Goal: Information Seeking & Learning: Learn about a topic

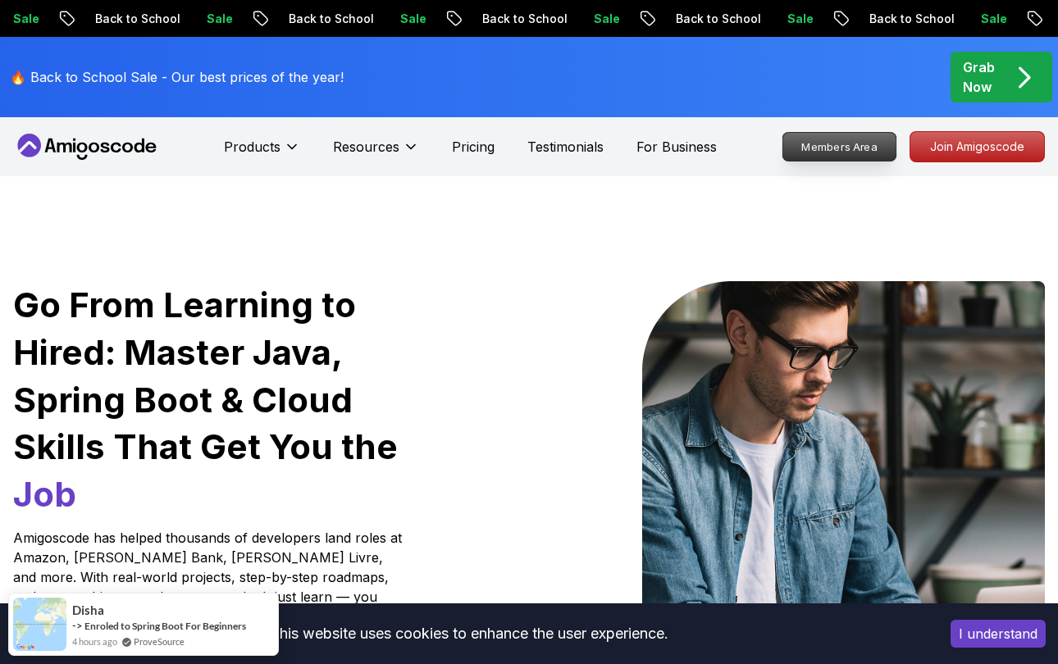
click at [854, 148] on p "Members Area" at bounding box center [839, 147] width 113 height 28
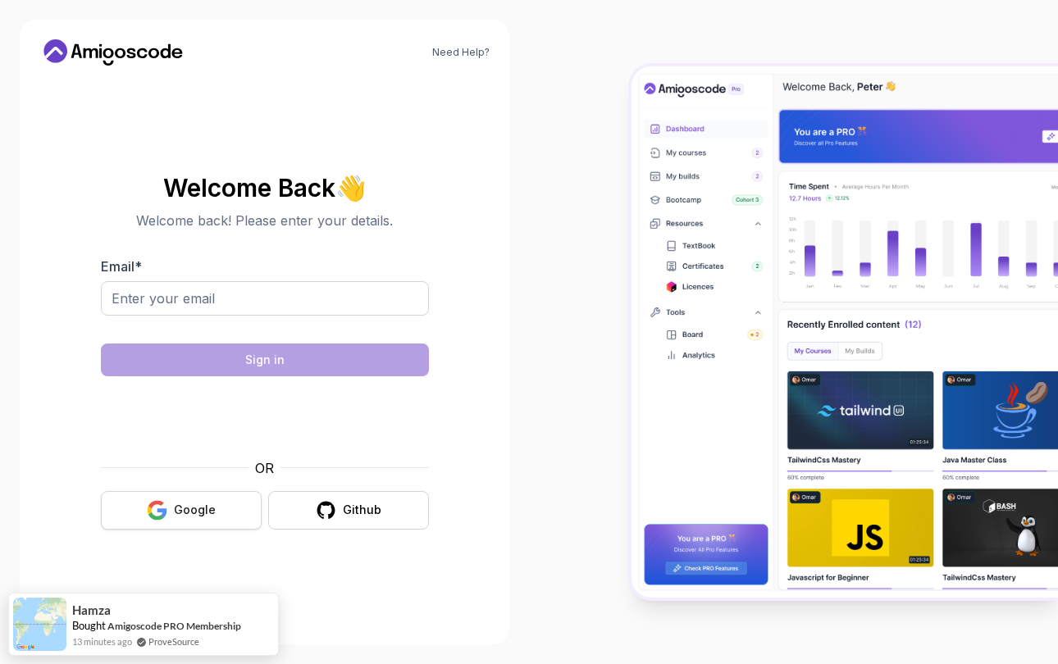
click at [145, 508] on button "Google" at bounding box center [181, 510] width 161 height 39
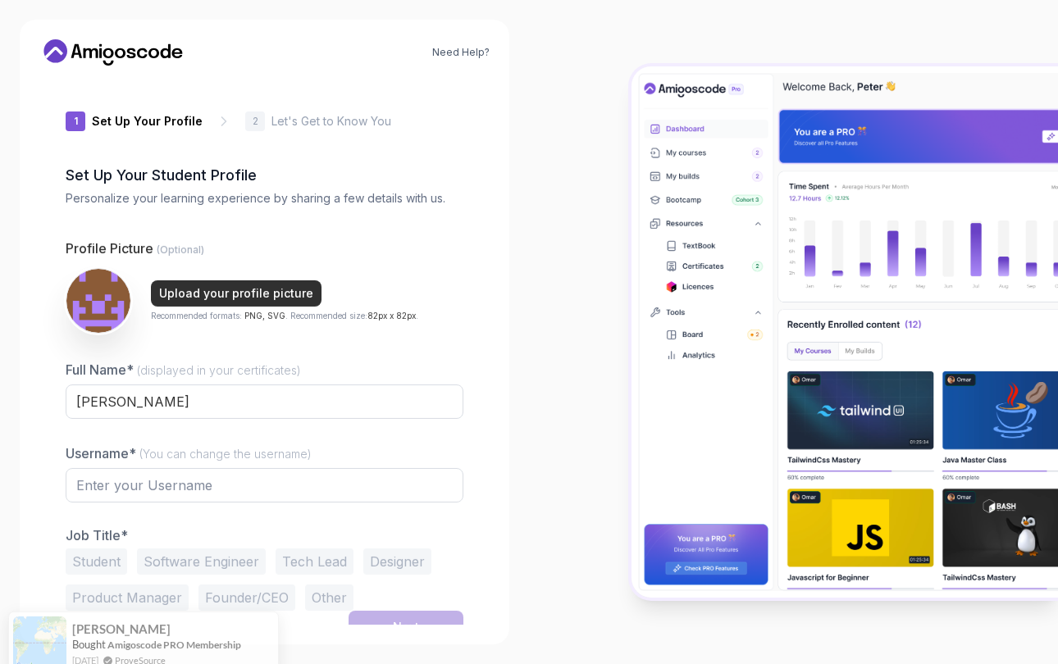
type input "eagerstagb977d"
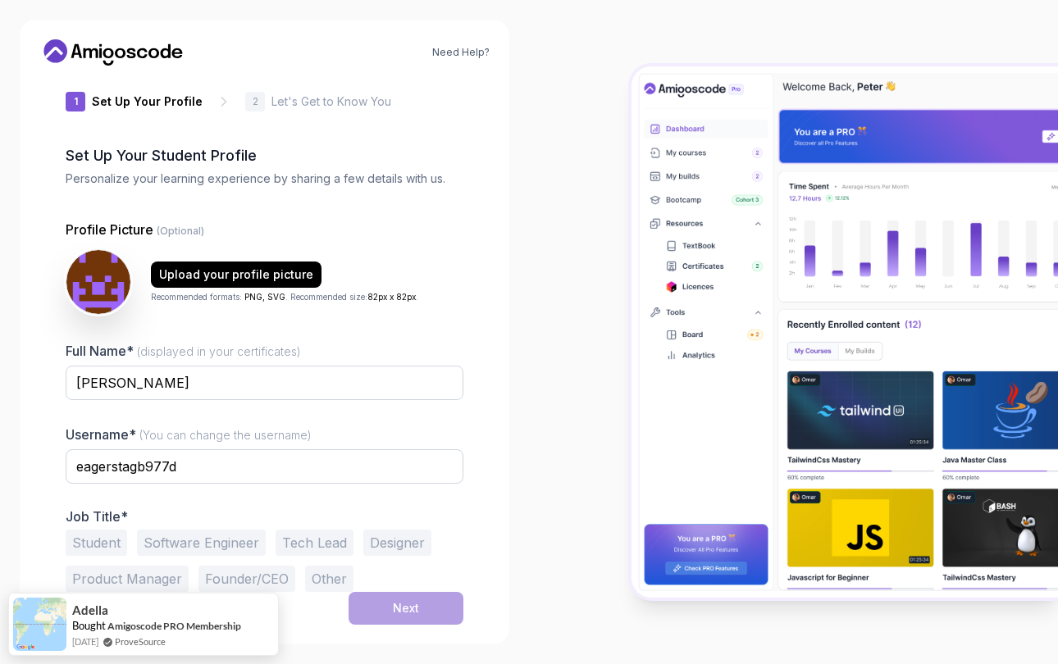
scroll to position [20, 0]
click at [114, 546] on button "Student" at bounding box center [96, 543] width 61 height 26
click at [187, 544] on button "Software Engineer" at bounding box center [201, 543] width 129 height 26
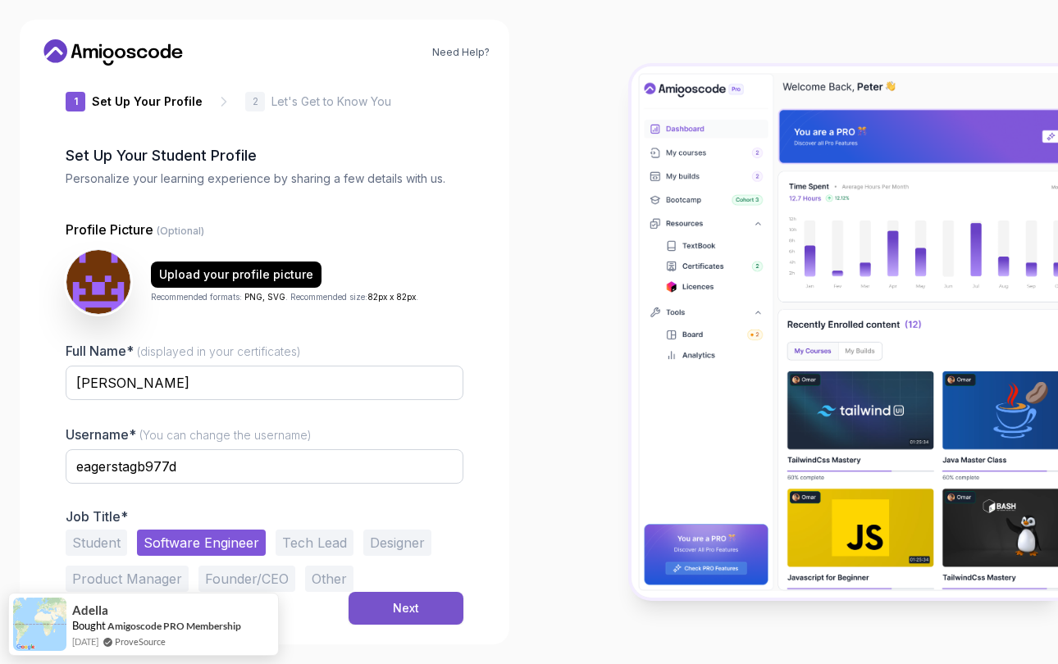
click at [388, 604] on button "Next" at bounding box center [405, 608] width 115 height 33
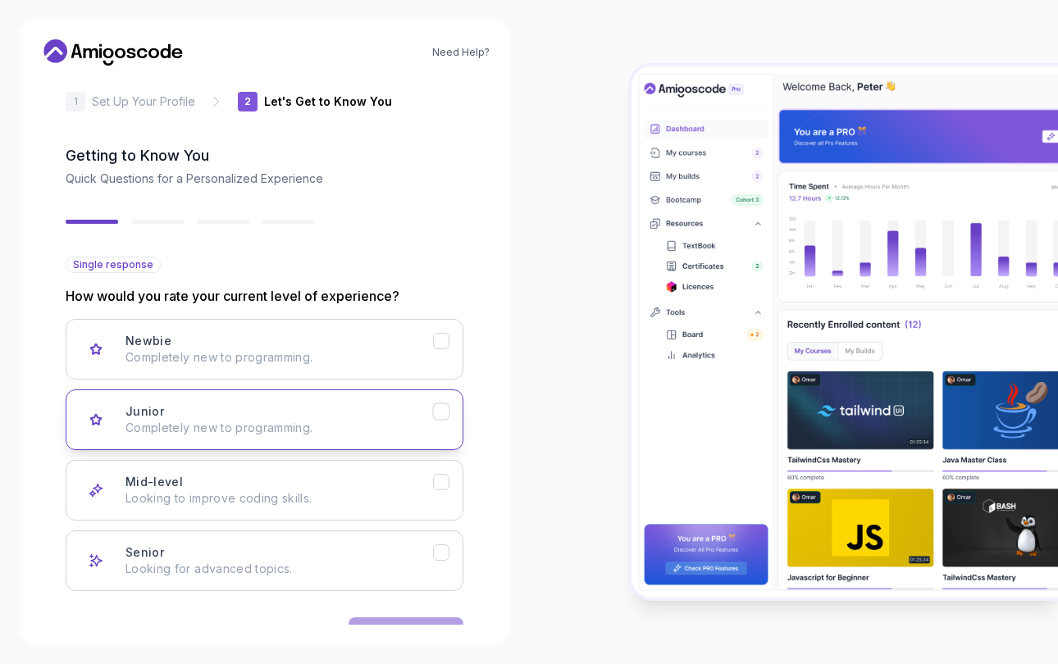
click at [448, 414] on icon "Junior" at bounding box center [442, 412] width 16 height 16
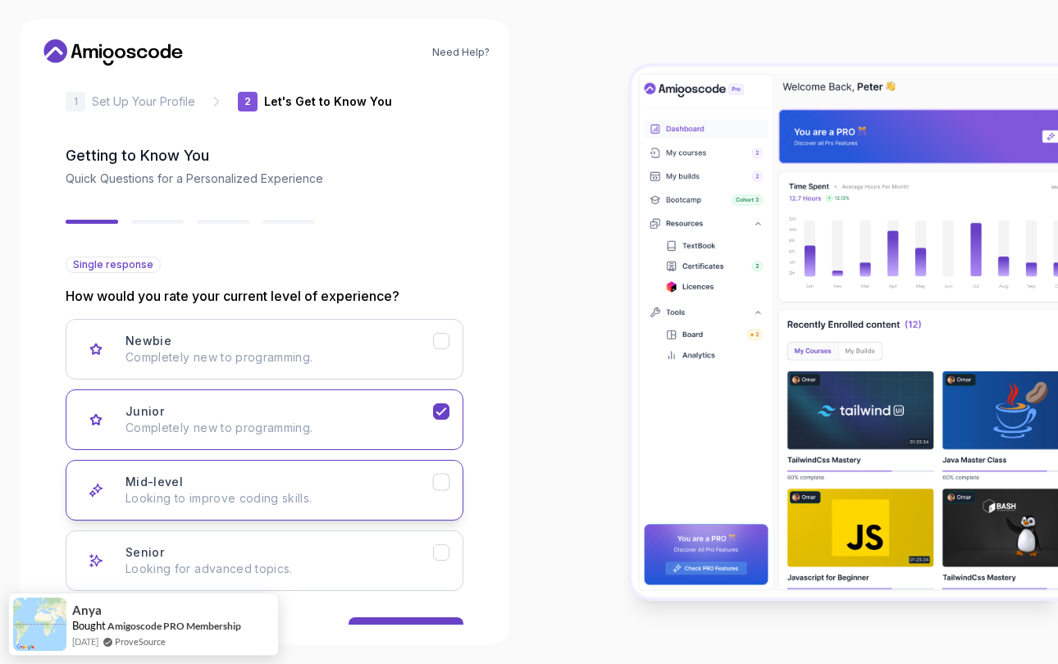
click at [441, 472] on button "Mid-level Looking to improve coding skills." at bounding box center [265, 490] width 398 height 61
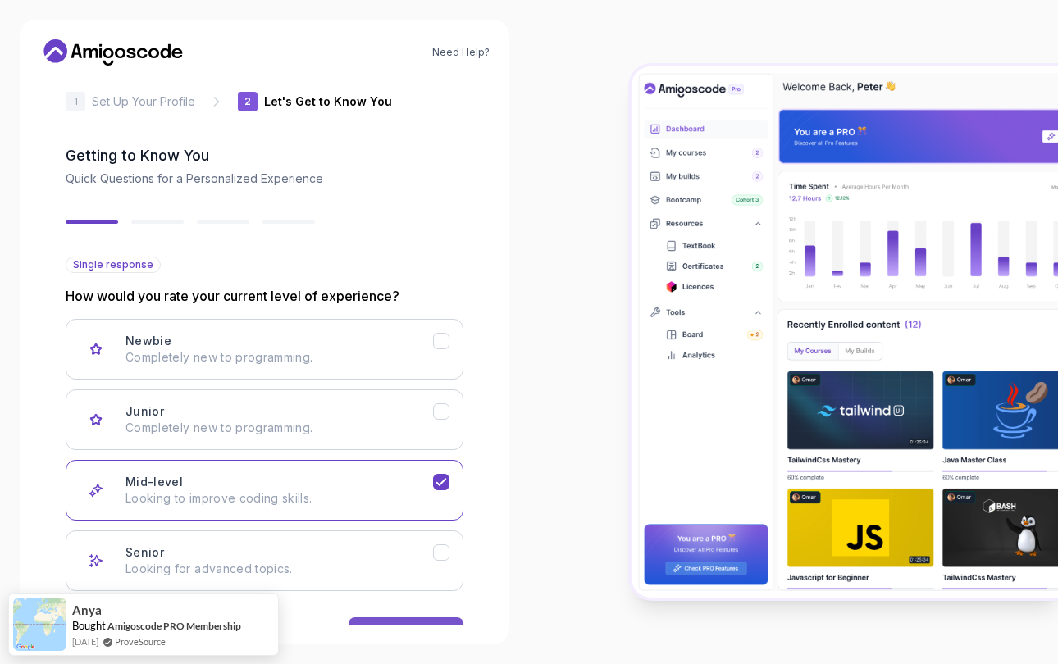
click at [421, 621] on button "Next" at bounding box center [405, 633] width 115 height 33
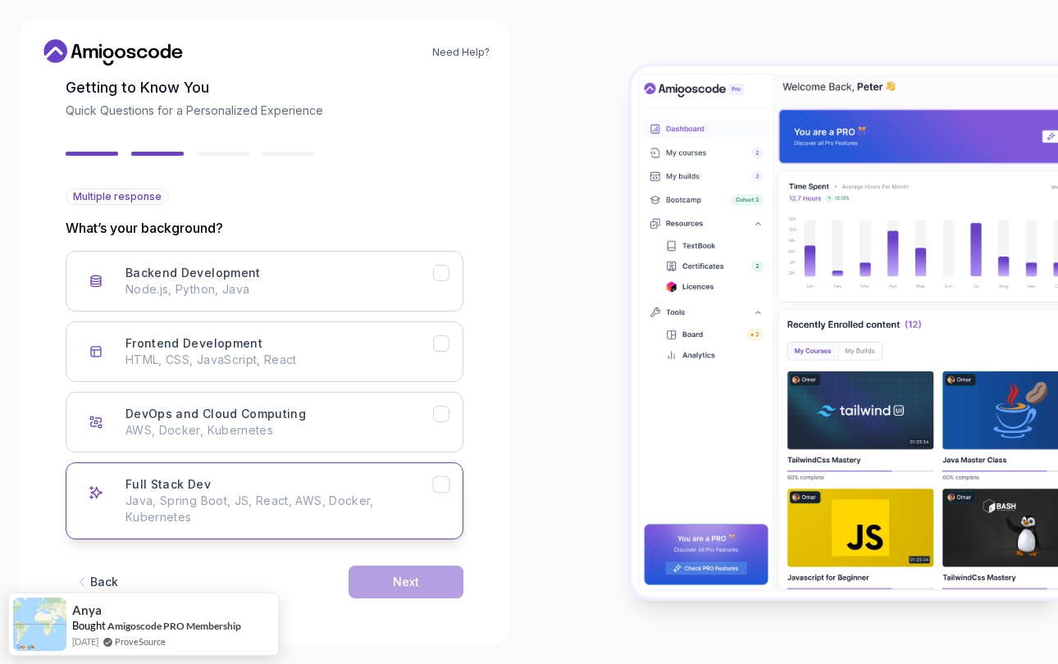
scroll to position [88, 0]
click at [124, 59] on icon at bounding box center [113, 52] width 148 height 26
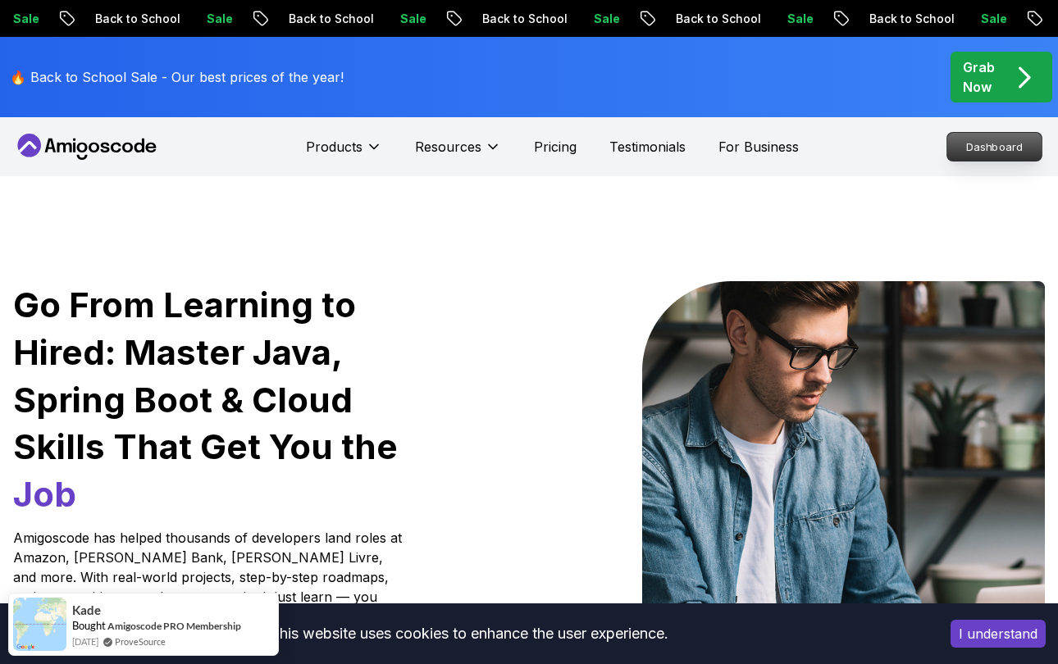
click at [976, 139] on p "Dashboard" at bounding box center [994, 147] width 94 height 28
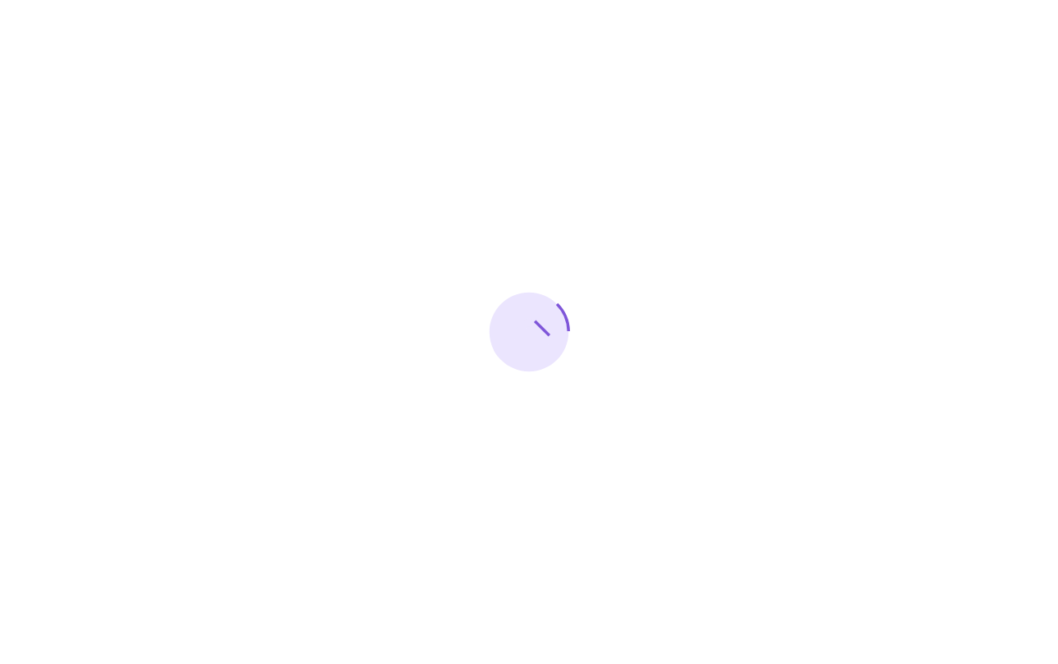
click at [982, 150] on div at bounding box center [529, 332] width 1058 height 664
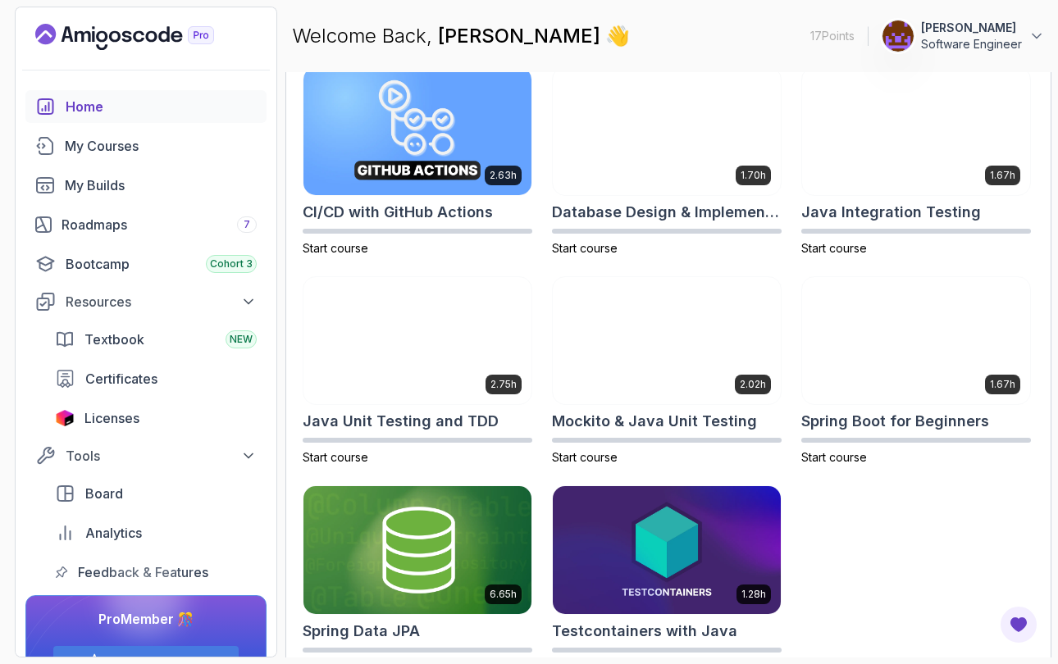
scroll to position [518, 0]
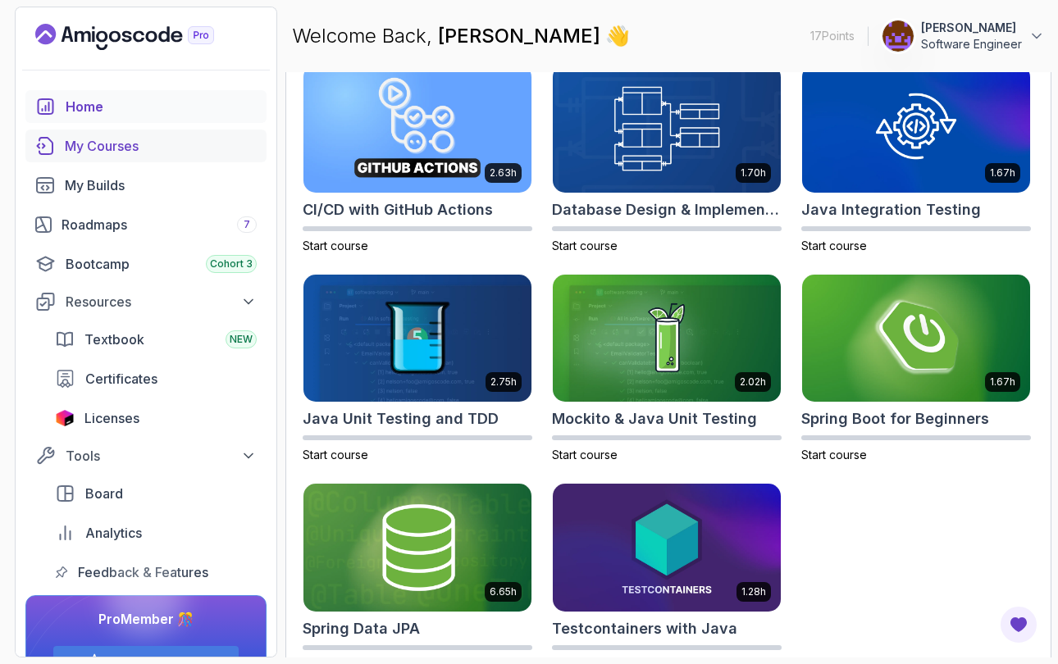
click at [106, 150] on div "My Courses" at bounding box center [161, 146] width 192 height 20
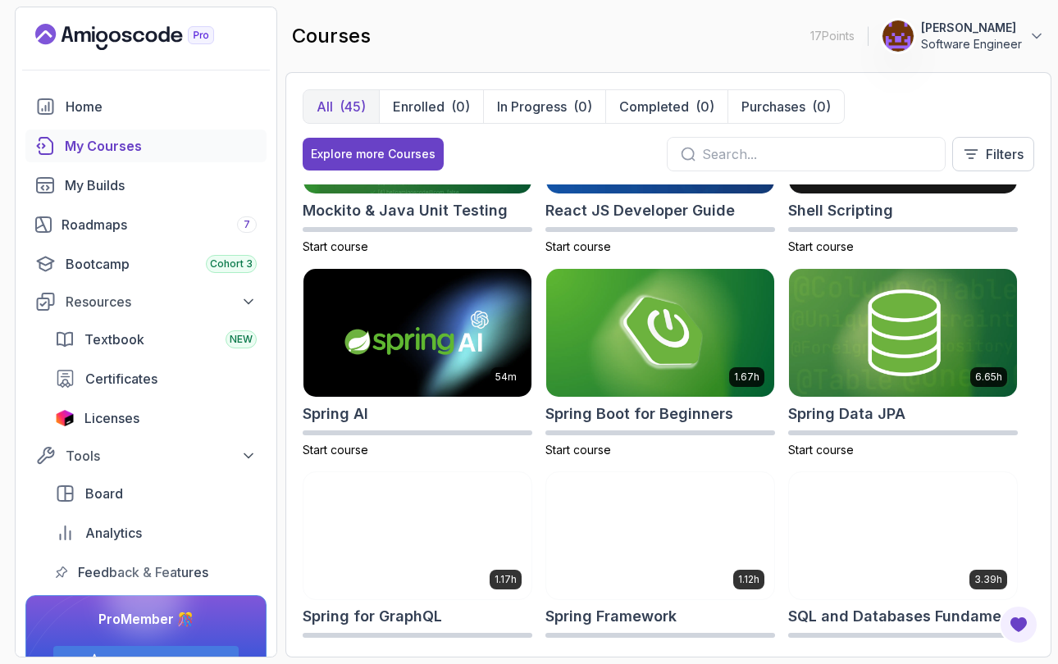
scroll to position [2342, 0]
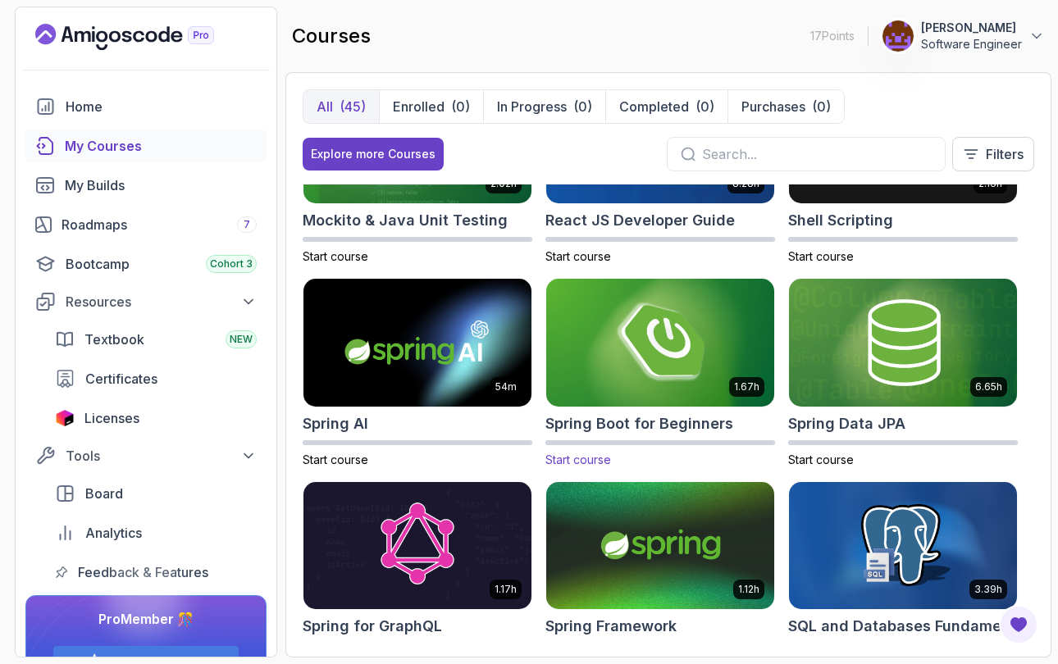
click at [672, 368] on img at bounding box center [659, 343] width 239 height 134
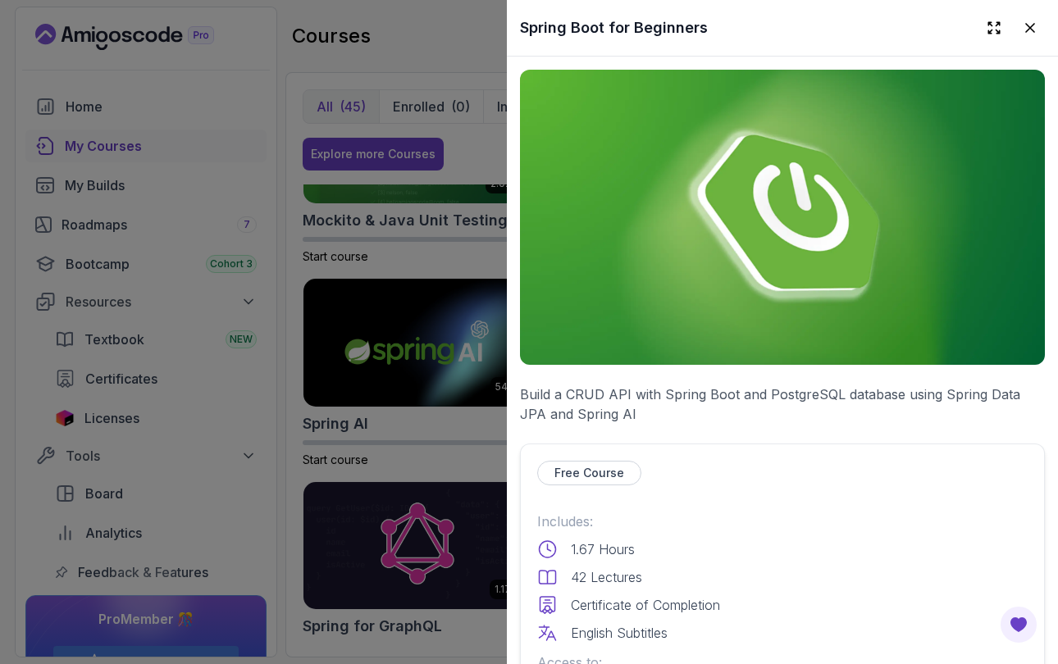
scroll to position [0, 0]
click at [1031, 28] on icon at bounding box center [1030, 28] width 16 height 16
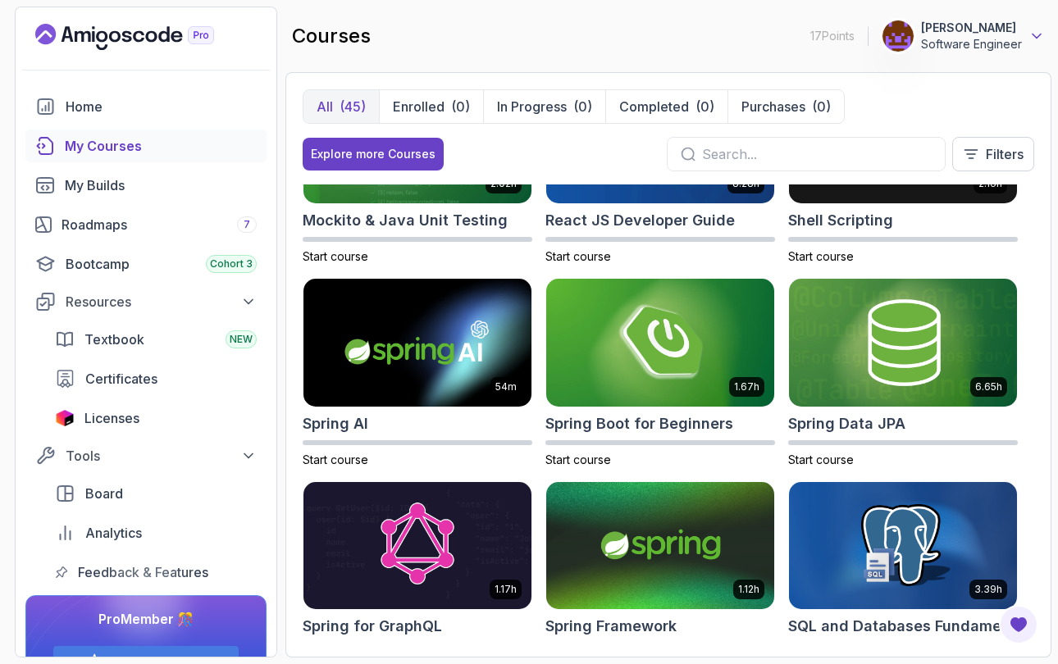
click at [1030, 37] on icon at bounding box center [1036, 36] width 16 height 16
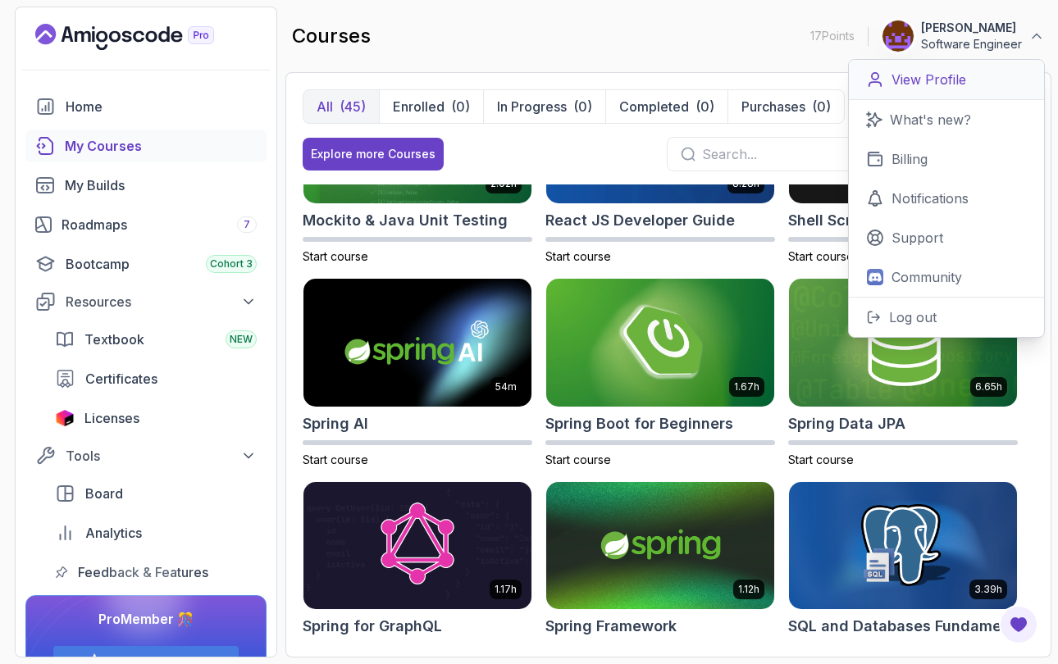
click at [940, 72] on p "View Profile" at bounding box center [928, 80] width 75 height 20
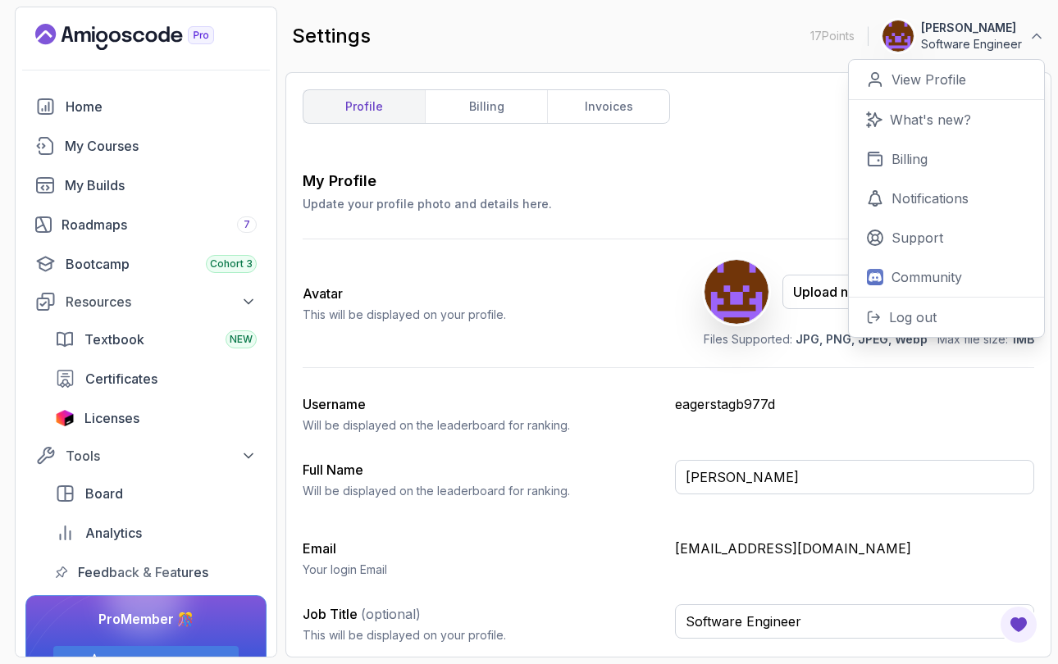
click at [757, 406] on p "eagerstagb977d" at bounding box center [854, 404] width 359 height 20
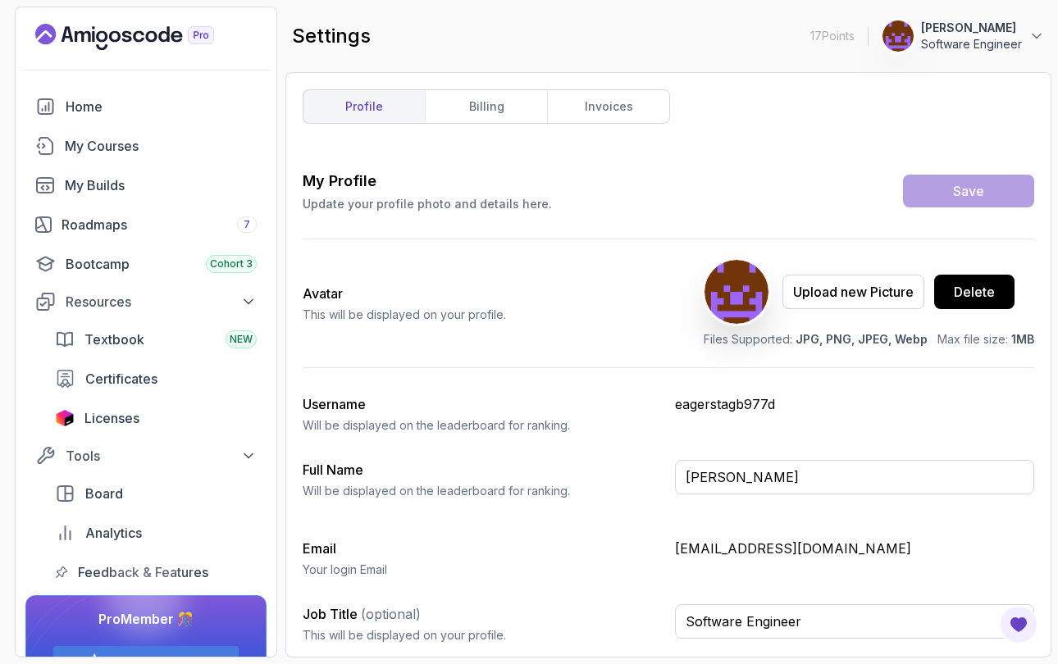
click at [771, 407] on p "eagerstagb977d" at bounding box center [854, 404] width 359 height 20
click at [1013, 30] on p "Szabolcs Báder" at bounding box center [971, 28] width 101 height 16
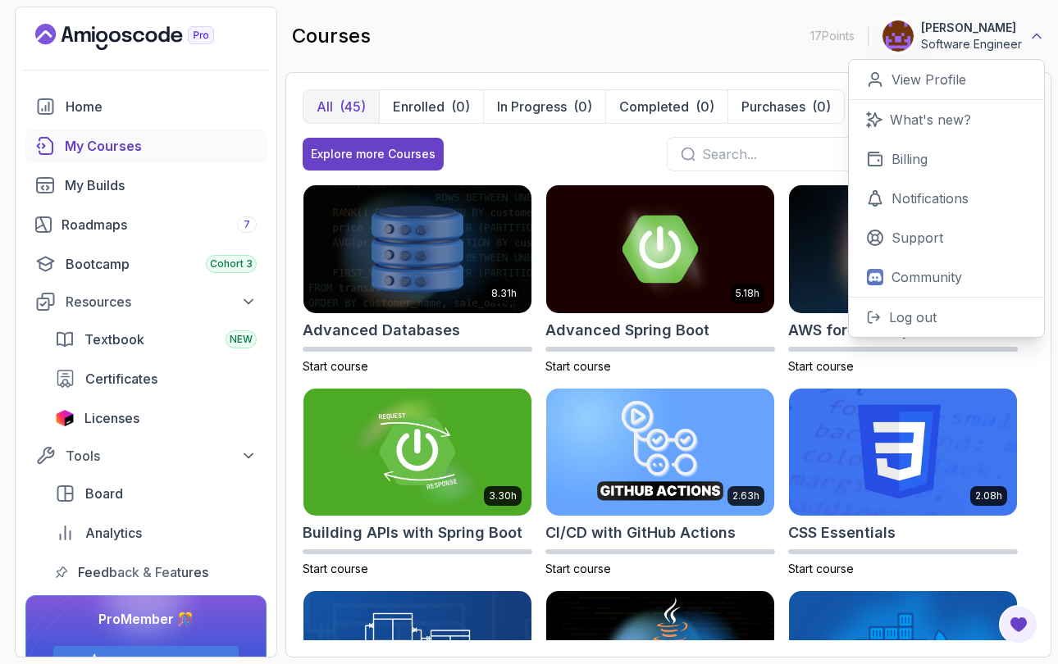
click at [1036, 43] on icon at bounding box center [1036, 36] width 16 height 16
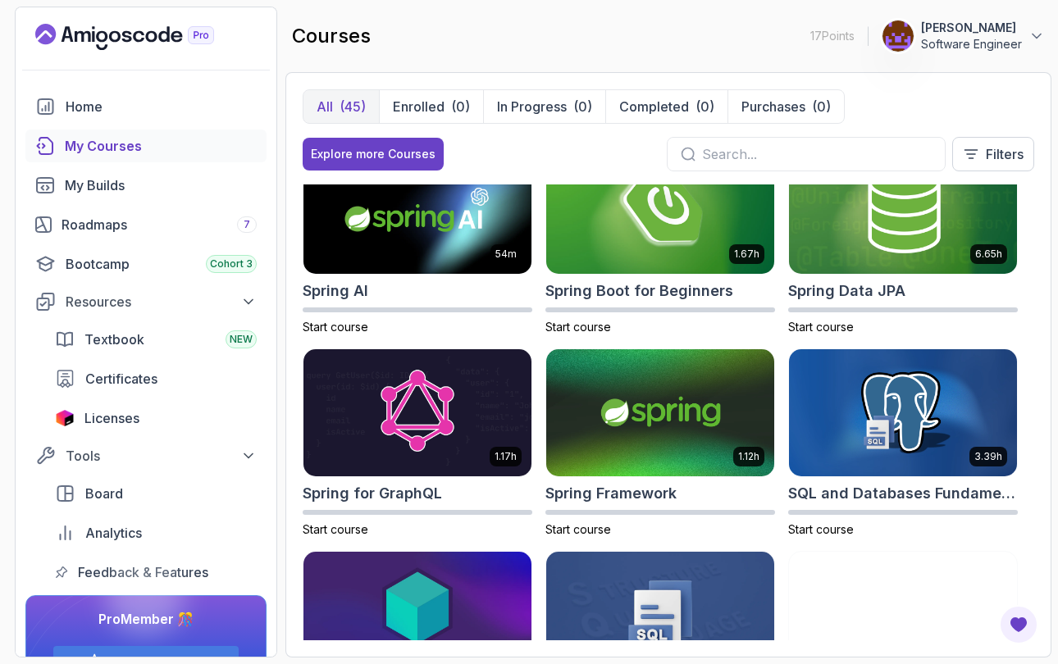
scroll to position [2479, 0]
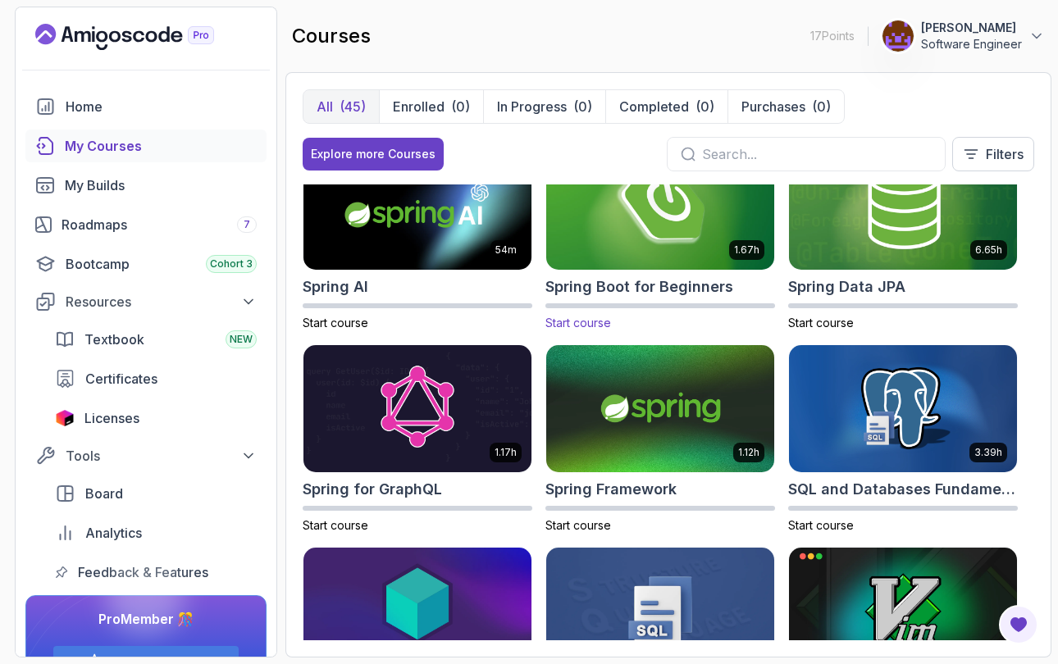
click at [683, 240] on img at bounding box center [659, 206] width 239 height 134
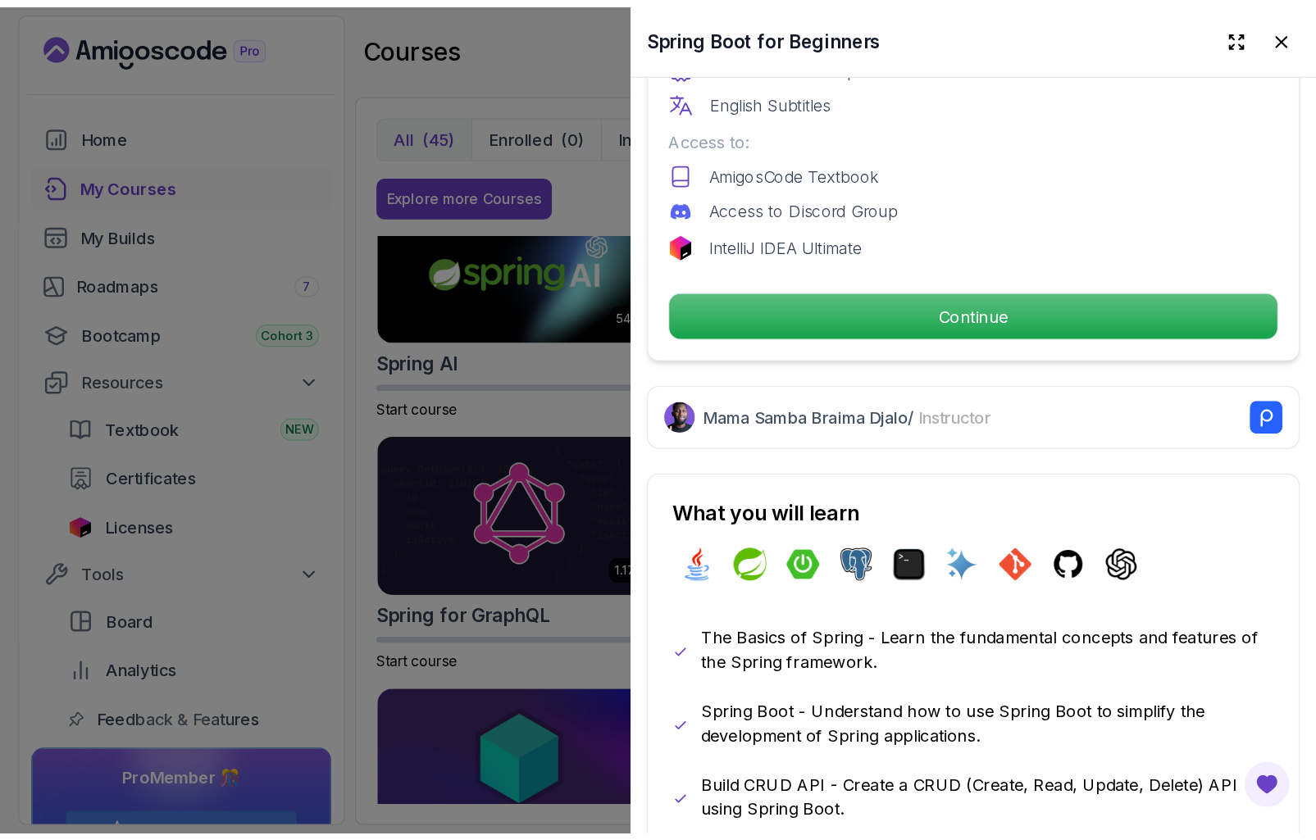
scroll to position [633, 0]
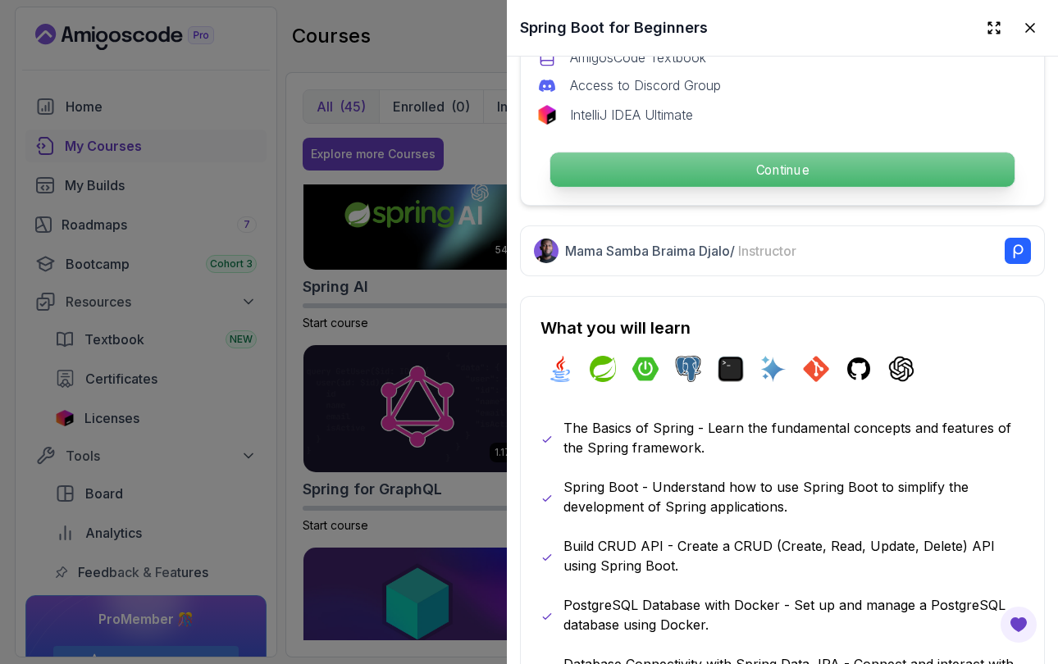
click at [809, 167] on p "Continue" at bounding box center [782, 170] width 464 height 34
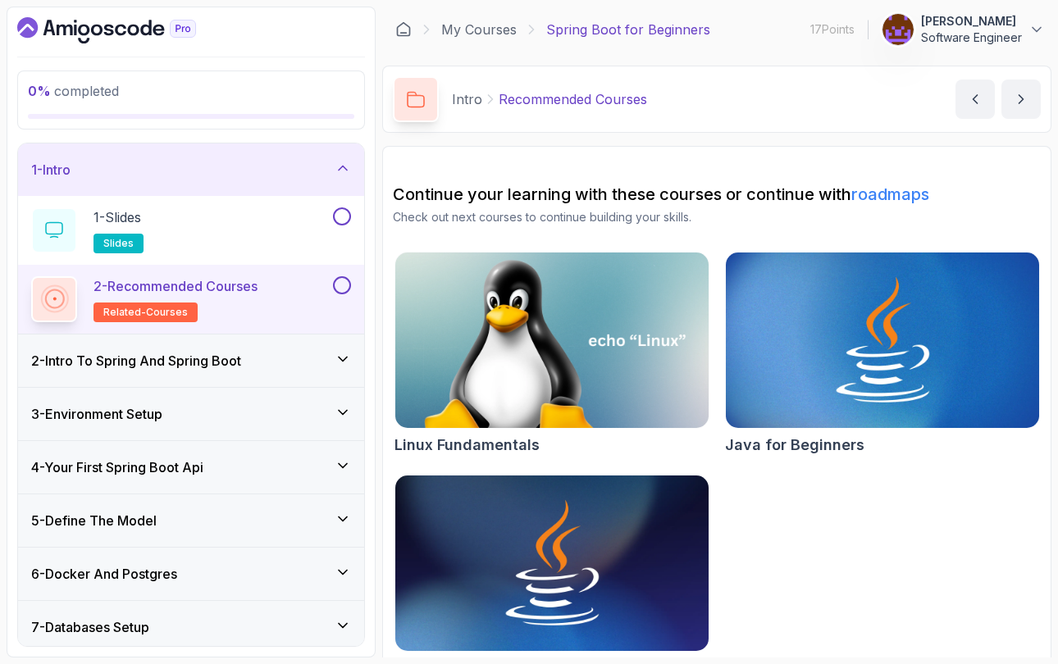
click at [348, 359] on icon at bounding box center [343, 359] width 16 height 16
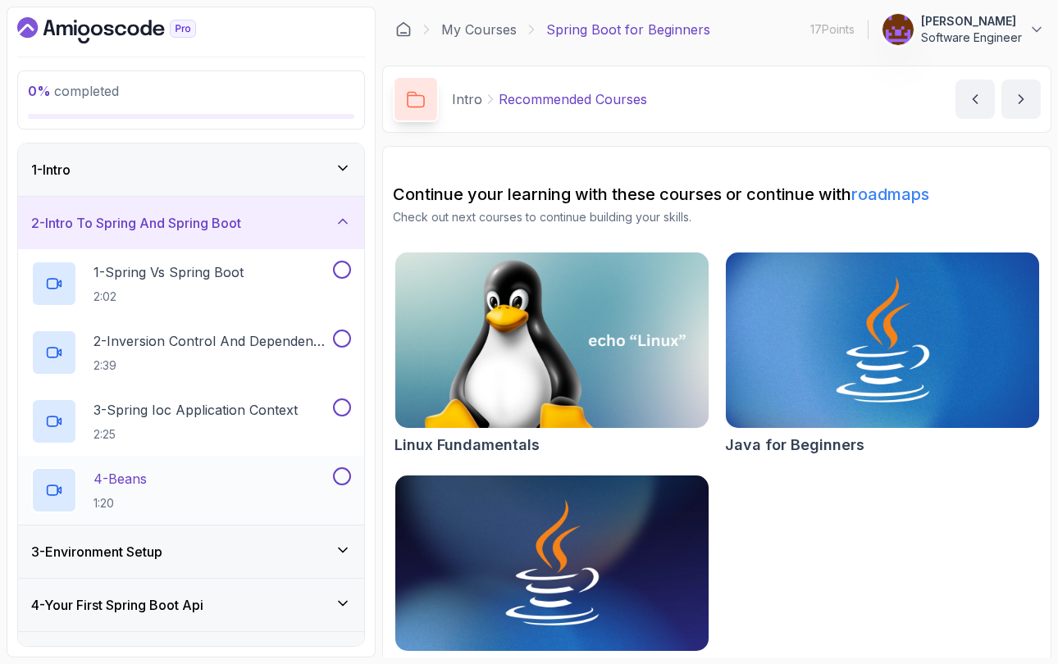
click at [198, 484] on div "4 - Beans 1:20" at bounding box center [180, 490] width 298 height 46
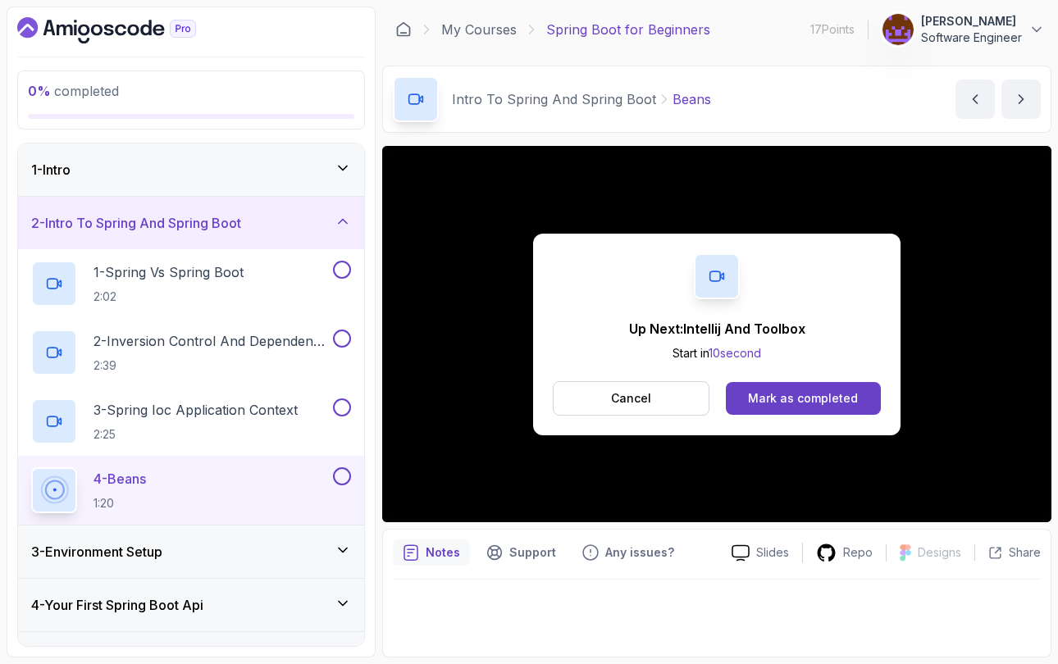
click at [413, 508] on div "Up Next: Intellij And Toolbox Start in 10 second Cancel Mark as completed" at bounding box center [716, 334] width 669 height 376
click at [788, 405] on div "Mark as completed" at bounding box center [803, 398] width 110 height 16
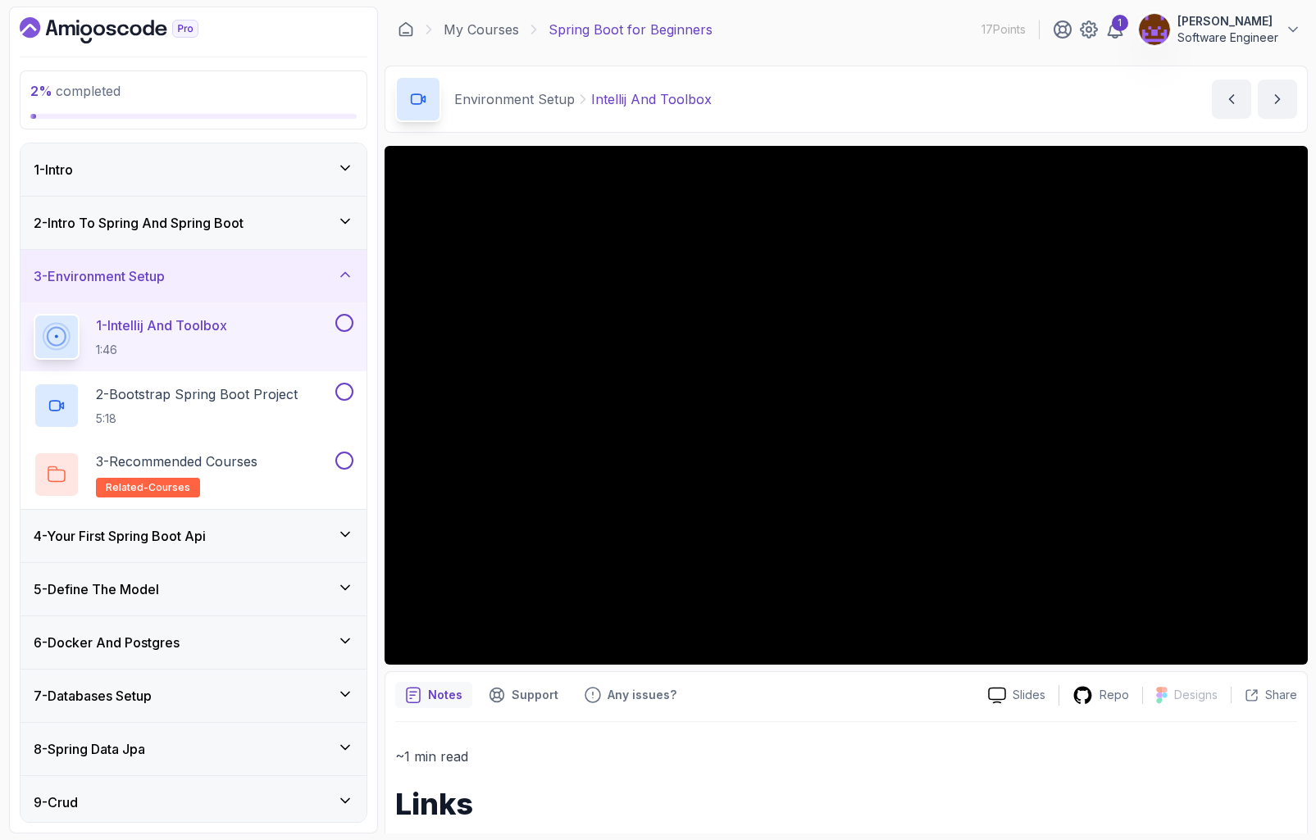
click at [344, 531] on icon at bounding box center [345, 534] width 16 height 16
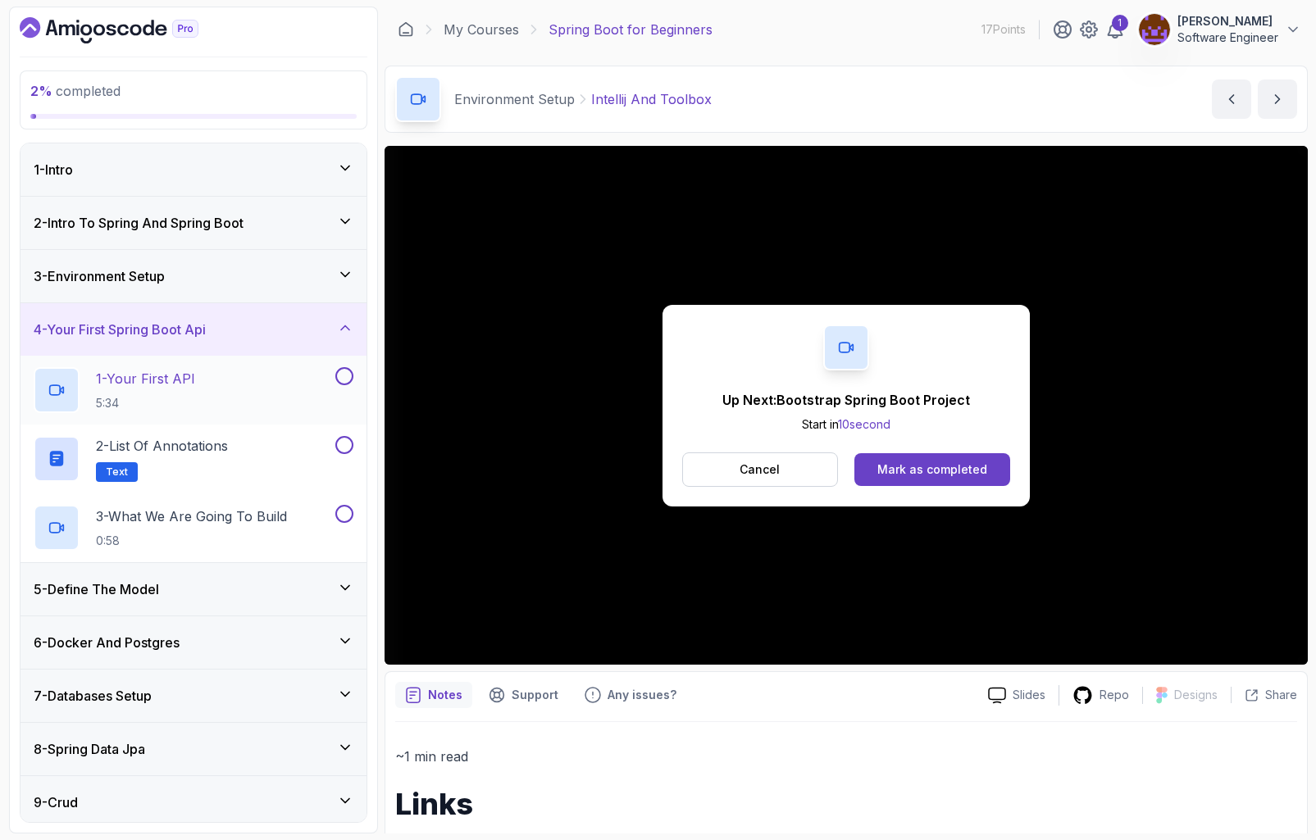
click at [219, 377] on div "1 - Your First API 5:34" at bounding box center [183, 390] width 298 height 46
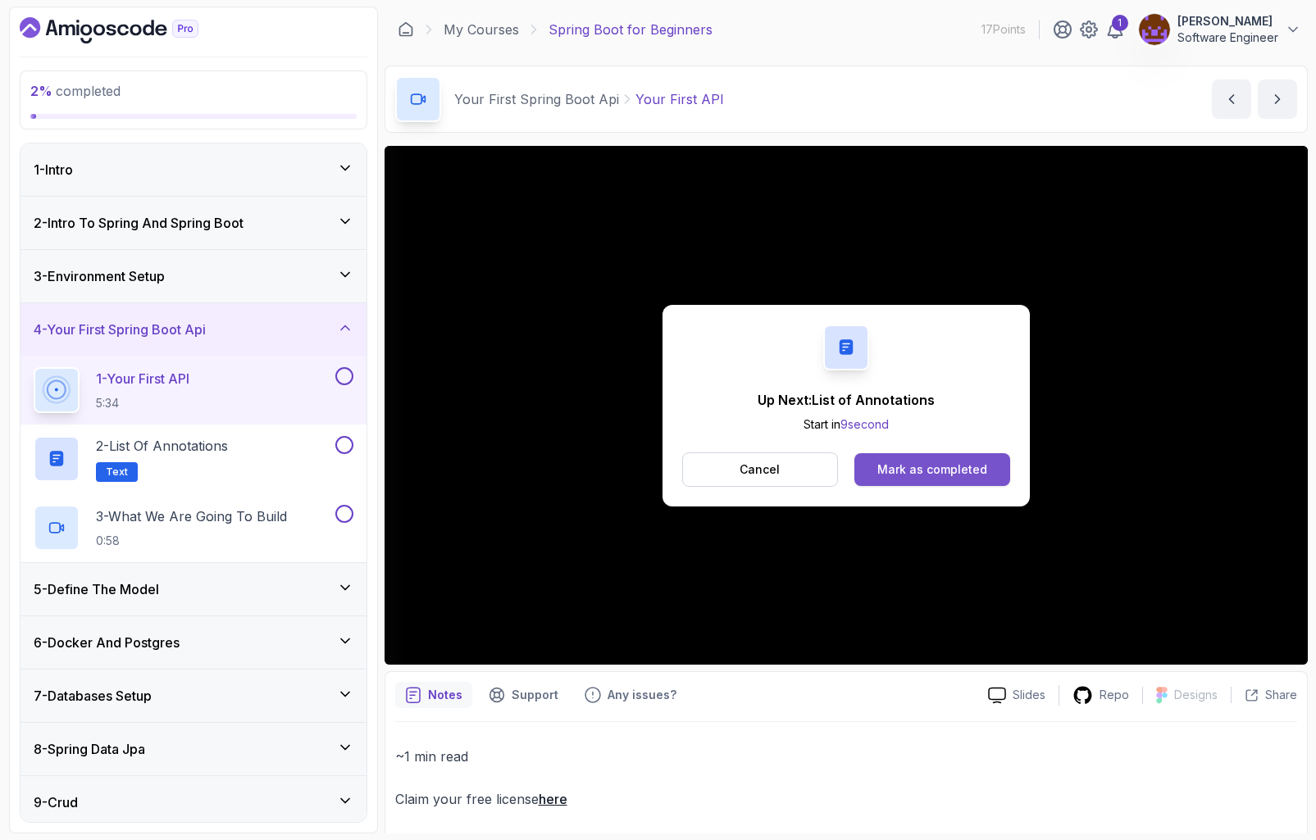
click at [963, 479] on button "Mark as completed" at bounding box center [931, 469] width 155 height 33
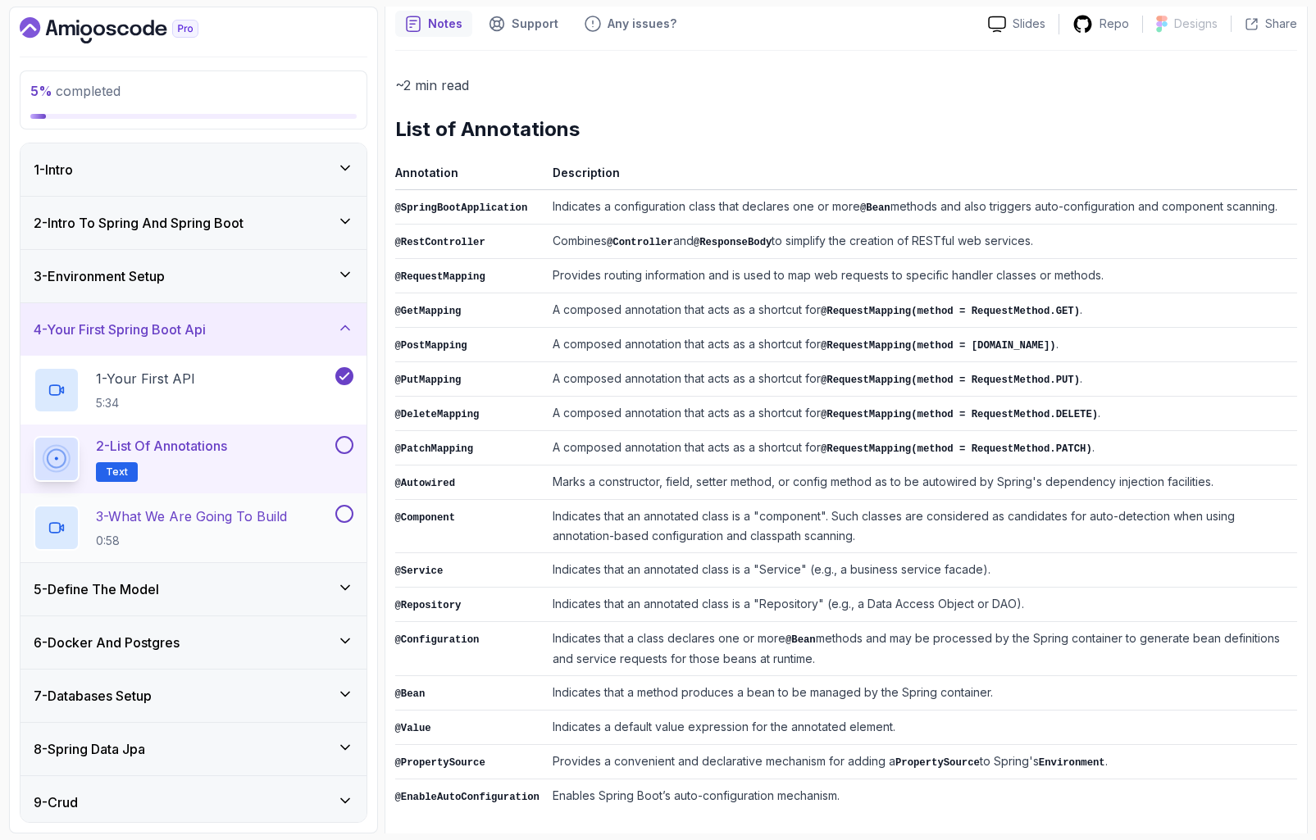
click at [148, 520] on p "3 - What We Are Going To Build" at bounding box center [191, 517] width 191 height 20
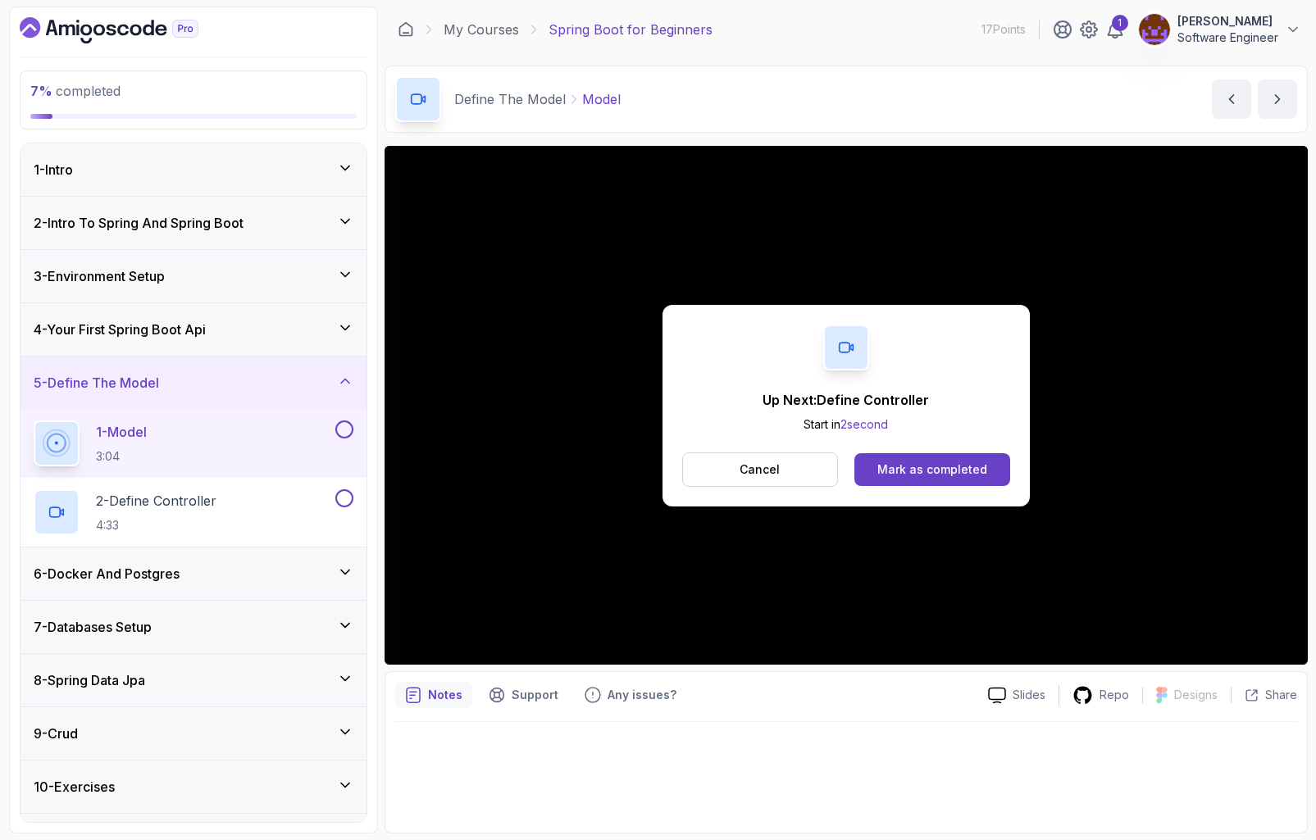
click at [950, 467] on div "Mark as completed" at bounding box center [932, 470] width 110 height 16
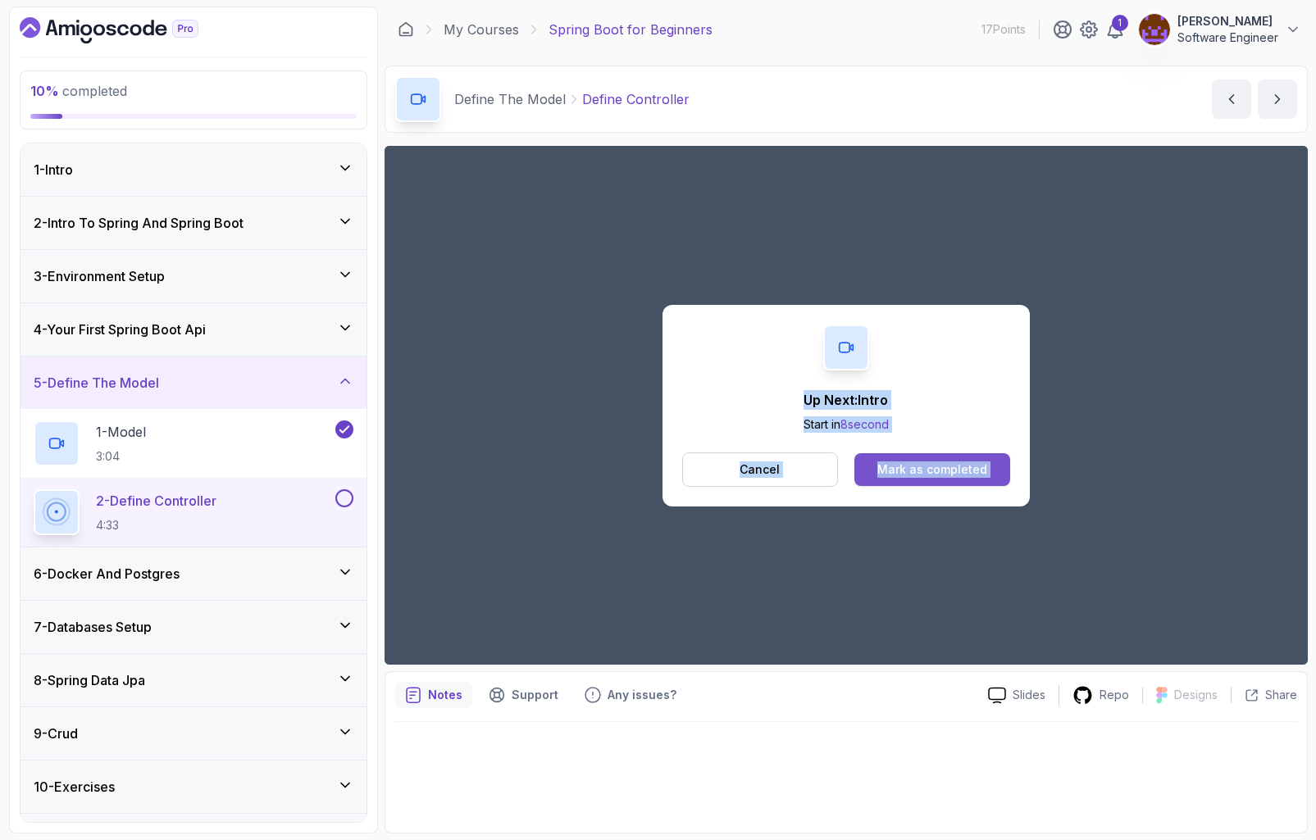
click at [955, 475] on div "Mark as completed" at bounding box center [932, 470] width 110 height 16
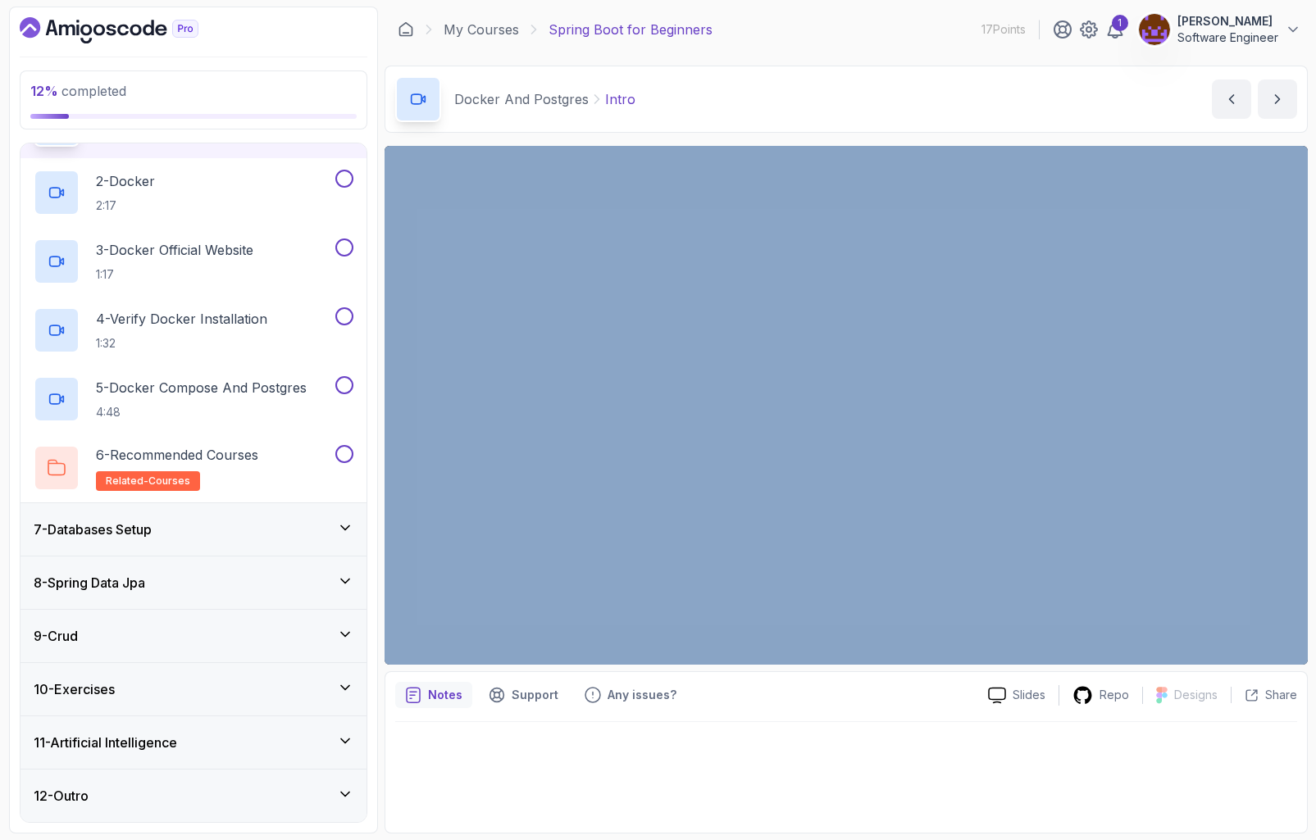
scroll to position [373, 0]
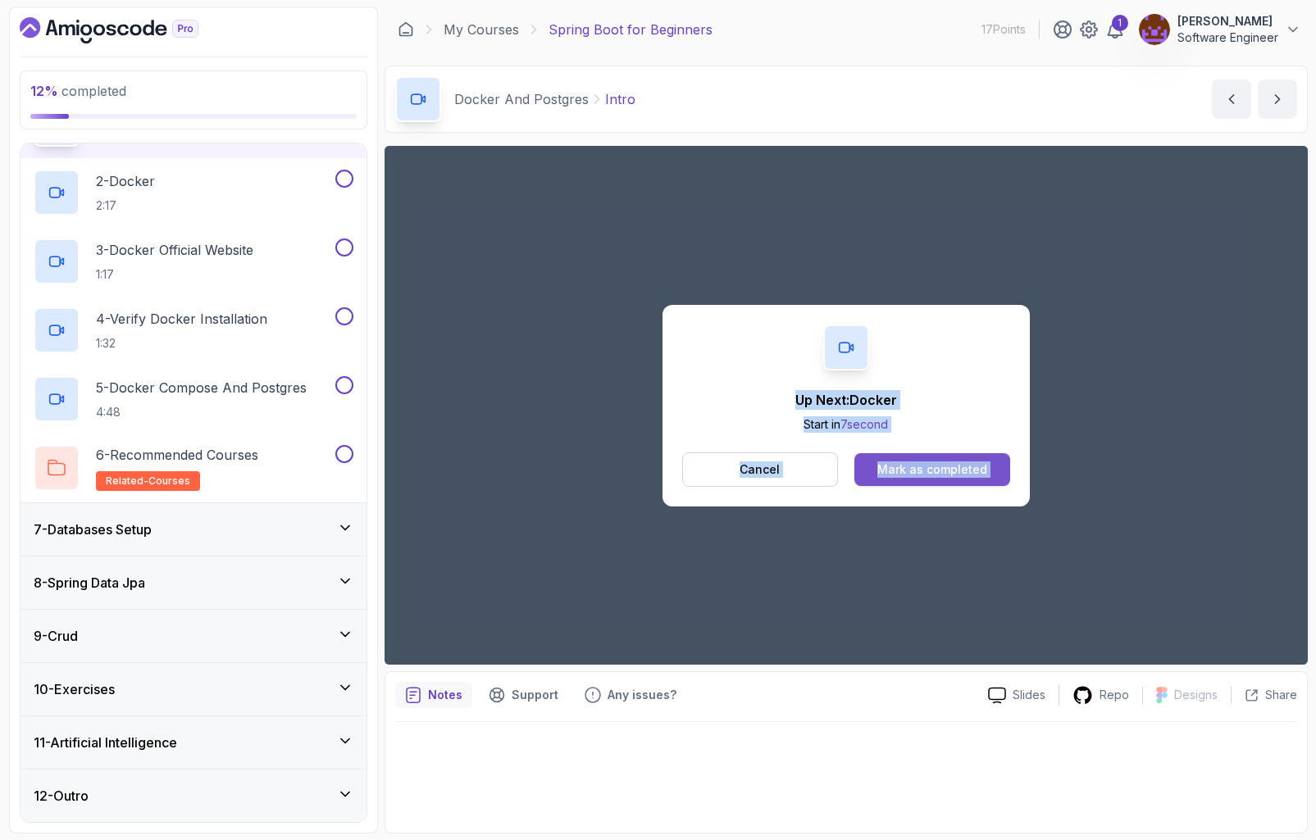
click at [948, 465] on div "Mark as completed" at bounding box center [932, 470] width 110 height 16
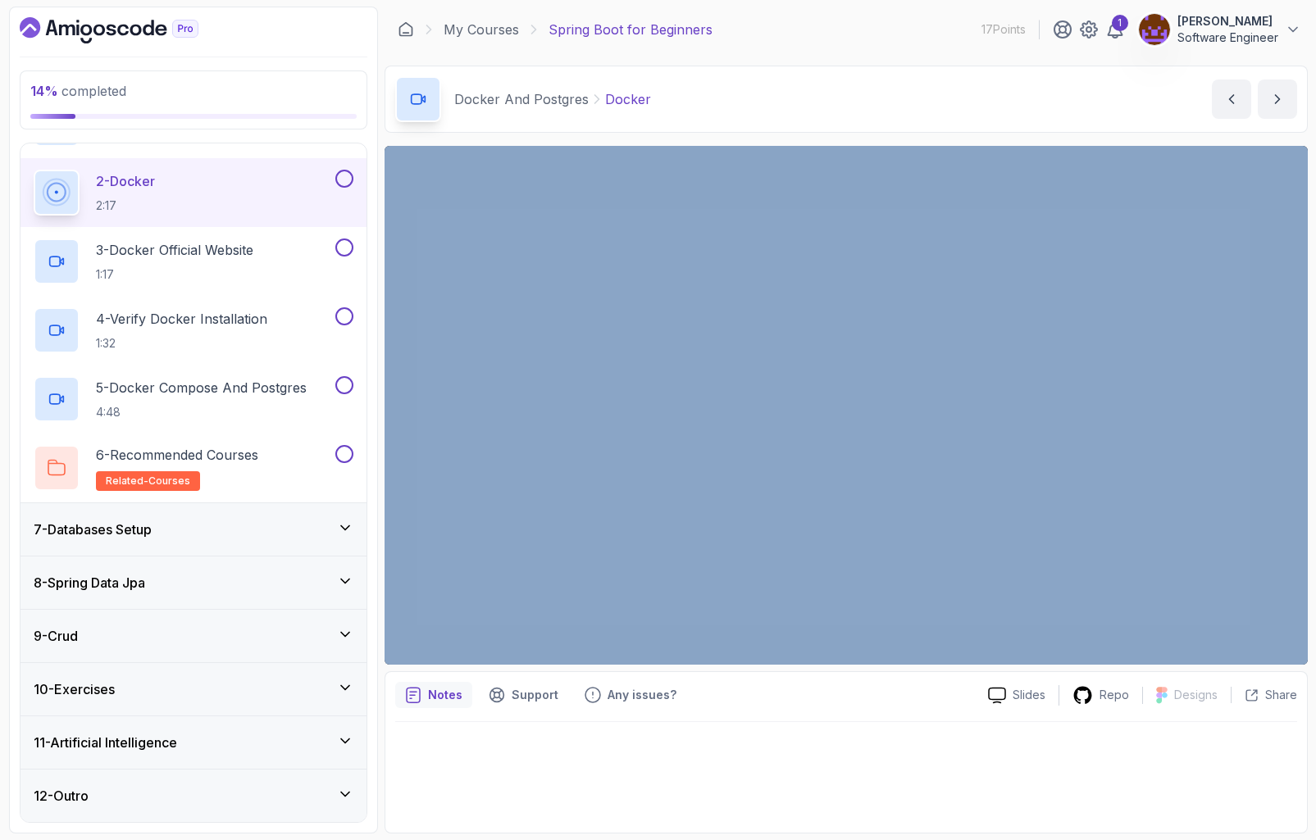
click at [343, 663] on icon at bounding box center [345, 741] width 16 height 16
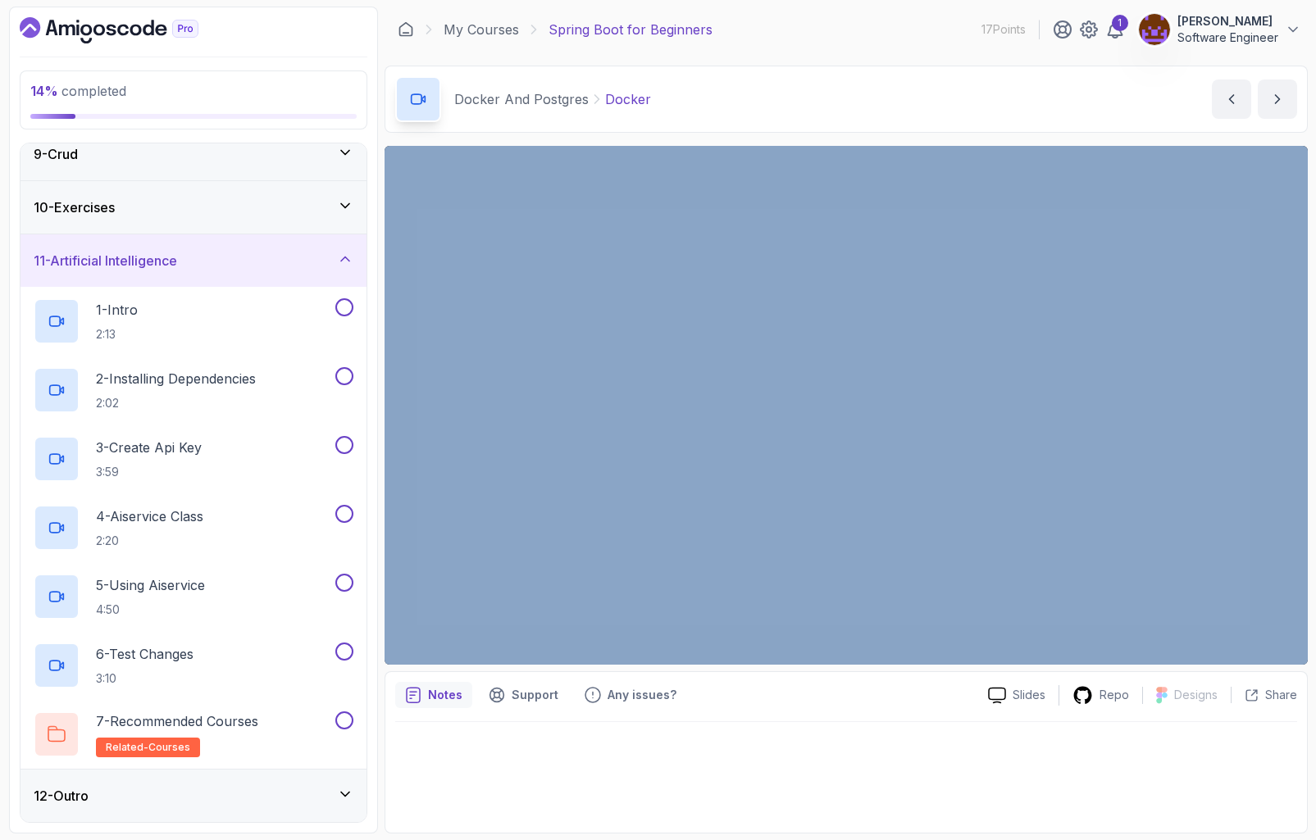
scroll to position [0, 1]
click at [357, 663] on div "12 - Outro" at bounding box center [193, 796] width 346 height 52
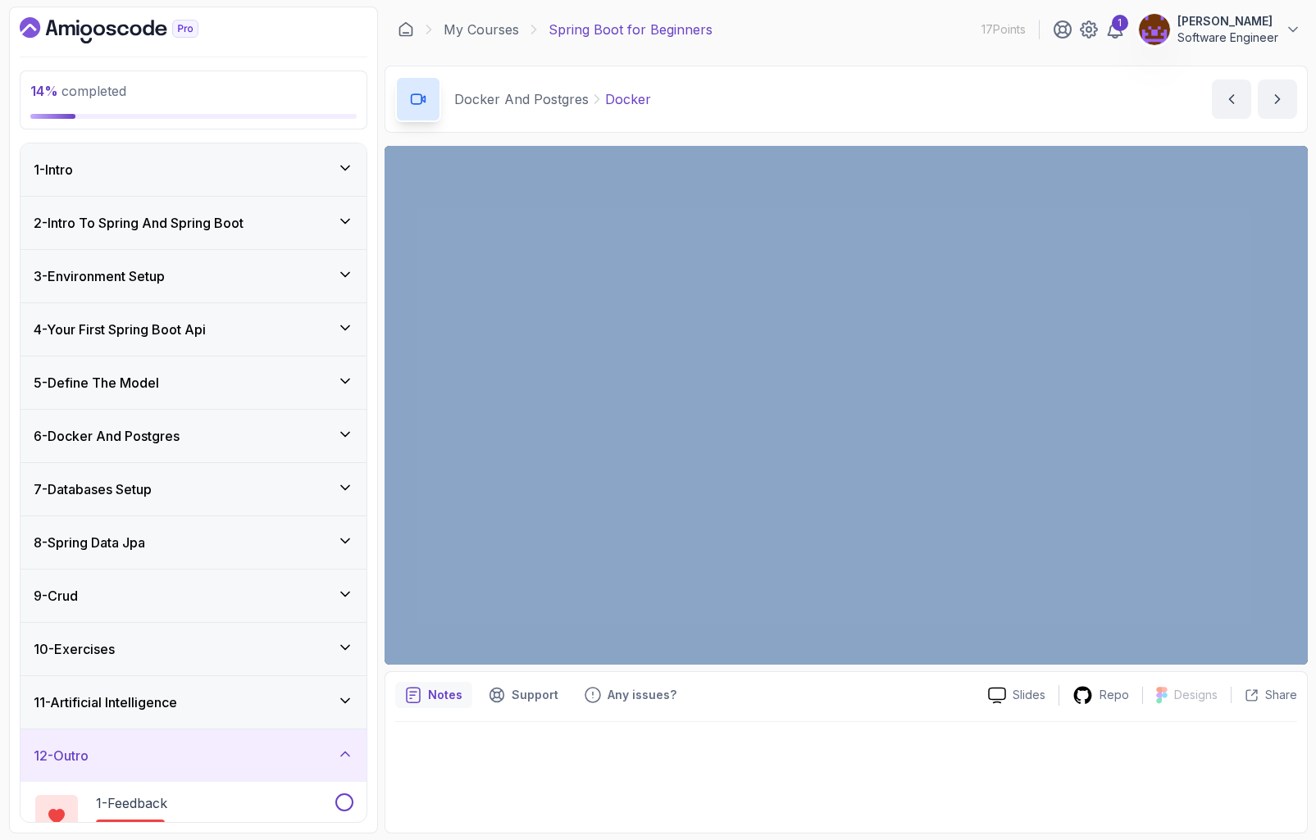
scroll to position [0, 0]
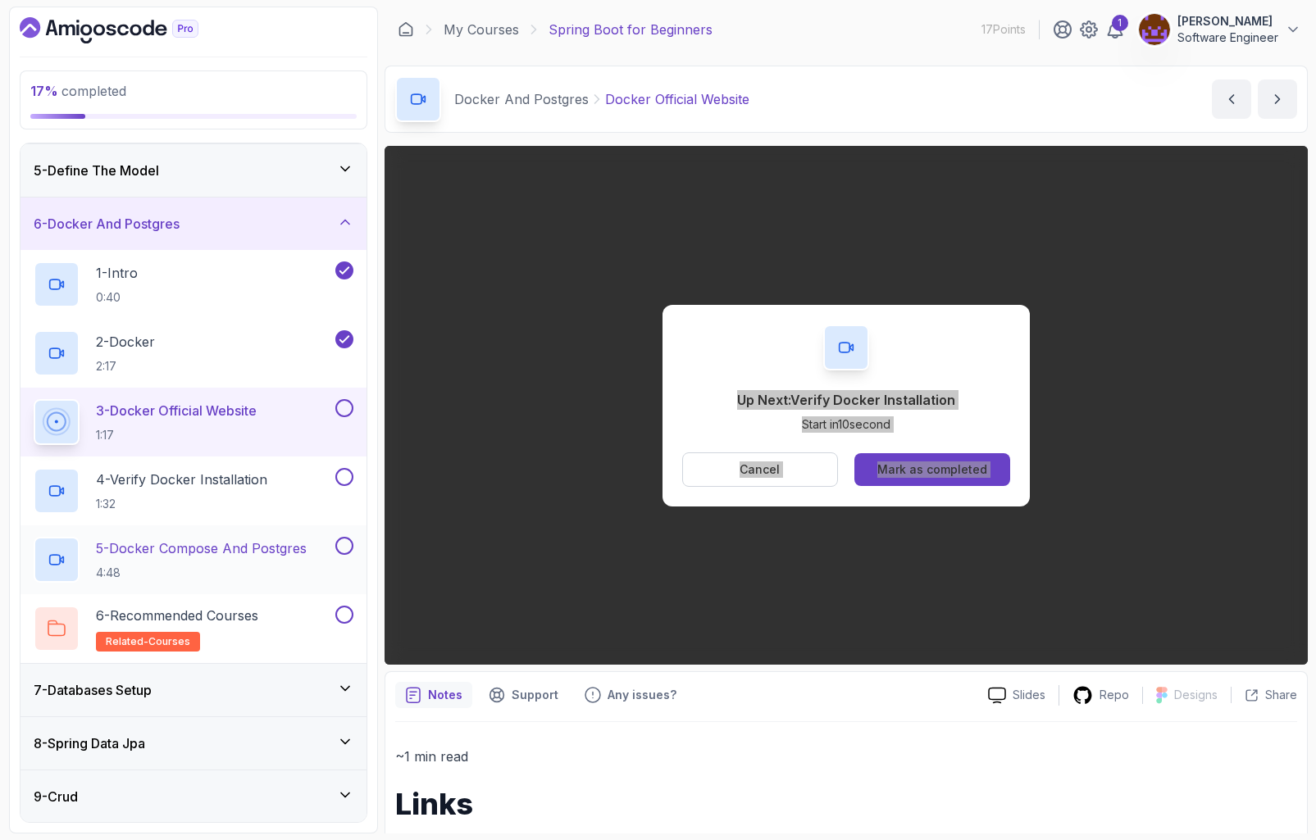
scroll to position [214, 0]
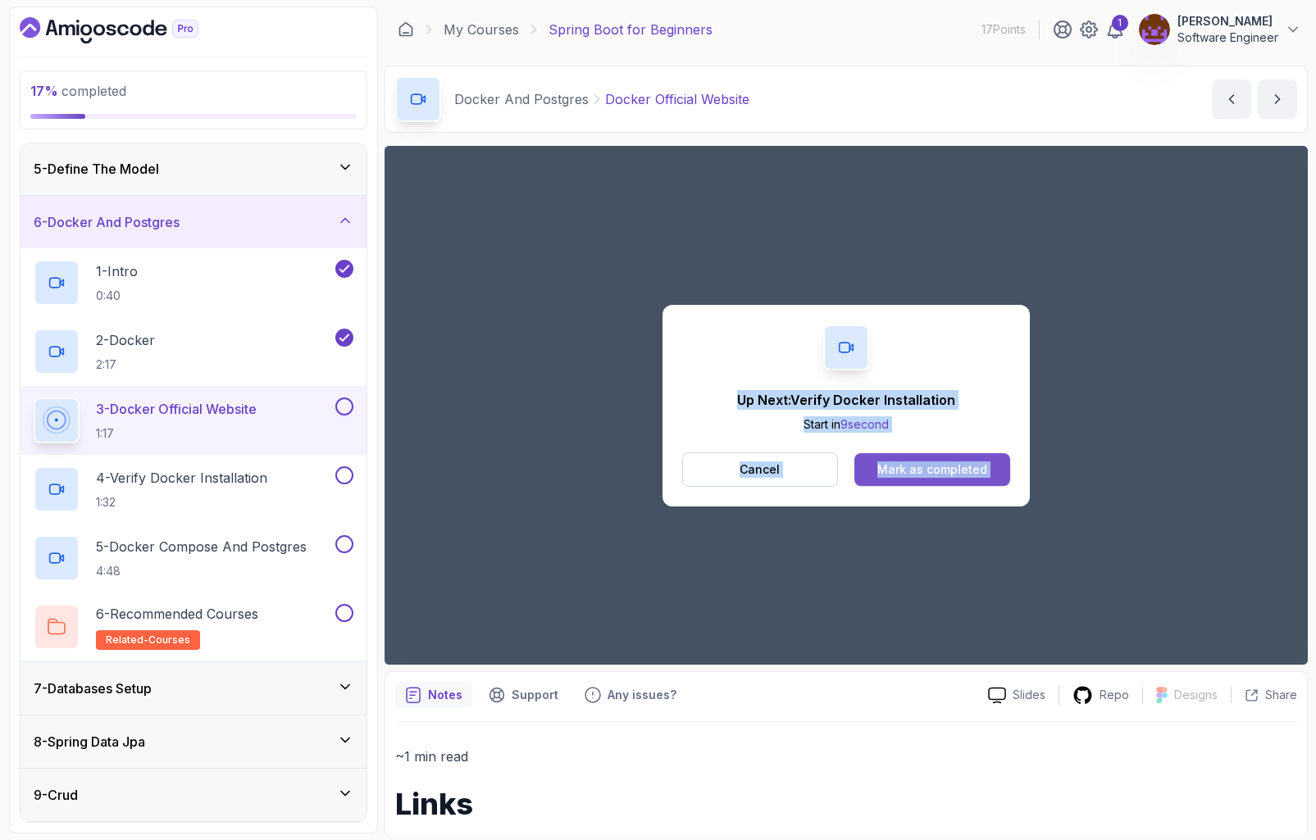
click at [931, 466] on div "Mark as completed" at bounding box center [932, 470] width 110 height 16
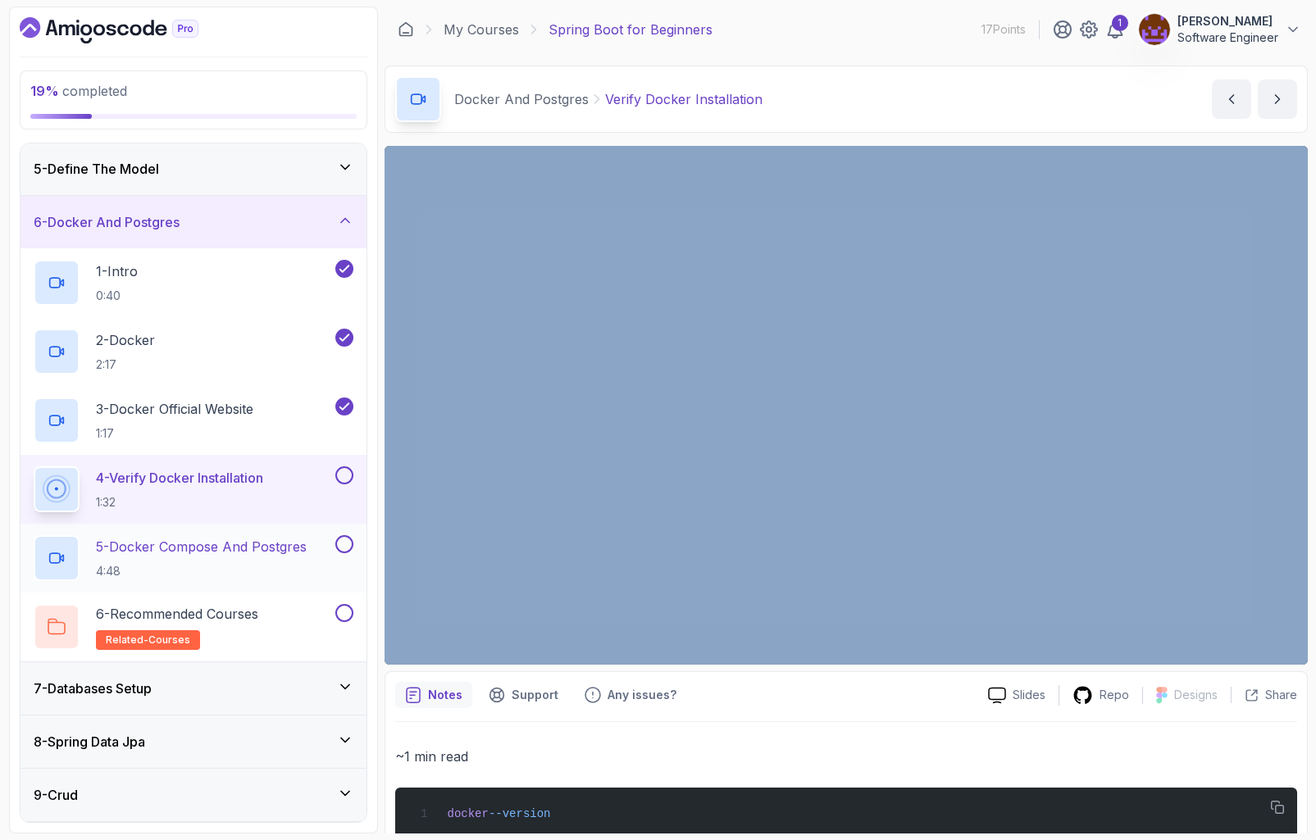
click at [236, 548] on p "5 - Docker Compose And Postgres" at bounding box center [201, 547] width 211 height 20
